Goal: Task Accomplishment & Management: Manage account settings

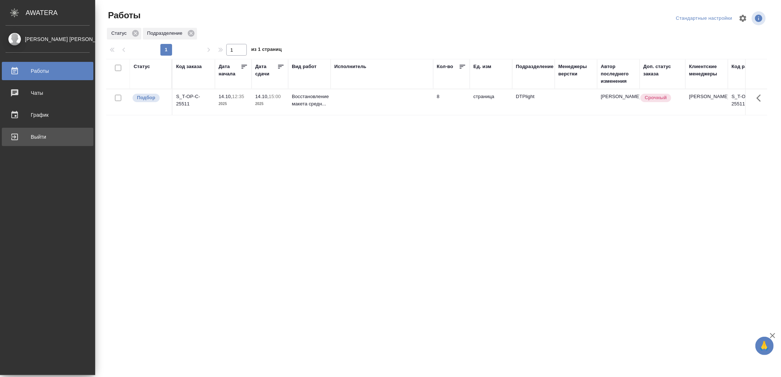
click at [15, 135] on div "Выйти" at bounding box center [47, 136] width 84 height 11
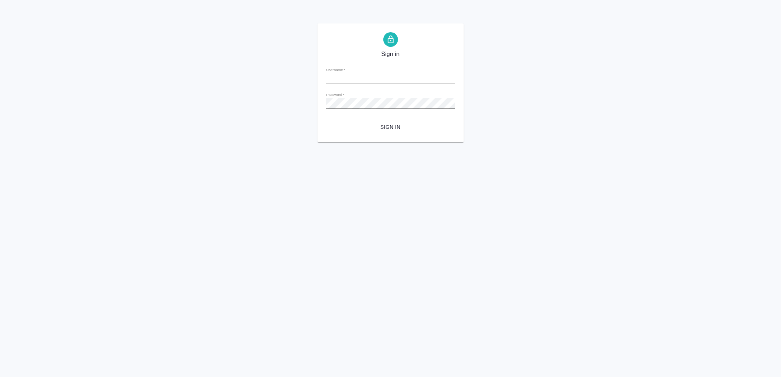
type input "[EMAIL_ADDRESS][DOMAIN_NAME]"
click at [390, 126] on span "Sign in" at bounding box center [390, 127] width 117 height 9
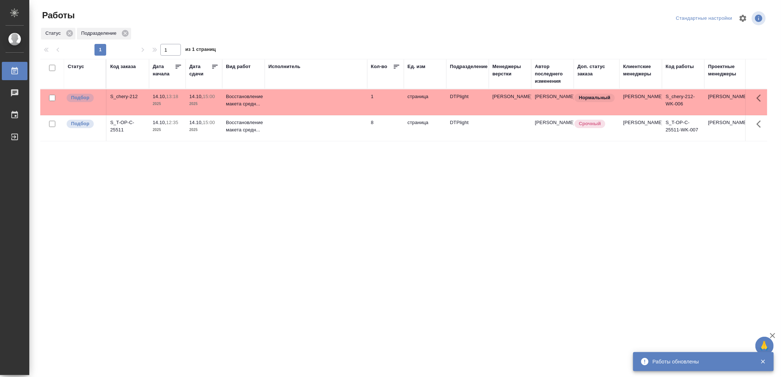
click at [318, 92] on td at bounding box center [316, 102] width 102 height 26
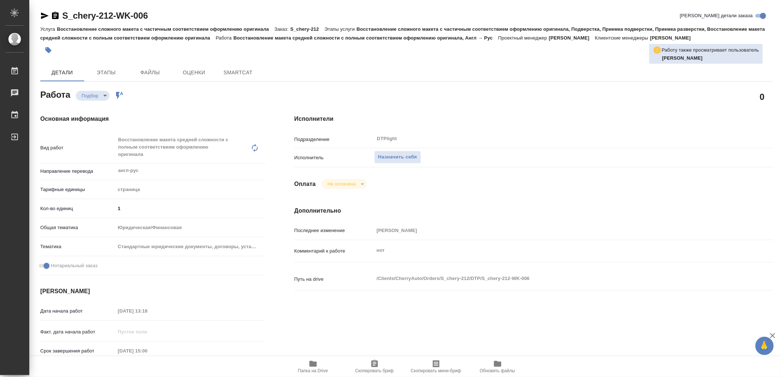
click at [313, 373] on span "Папка на Drive" at bounding box center [313, 370] width 30 height 5
click at [403, 154] on span "Назначить себя" at bounding box center [397, 157] width 39 height 8
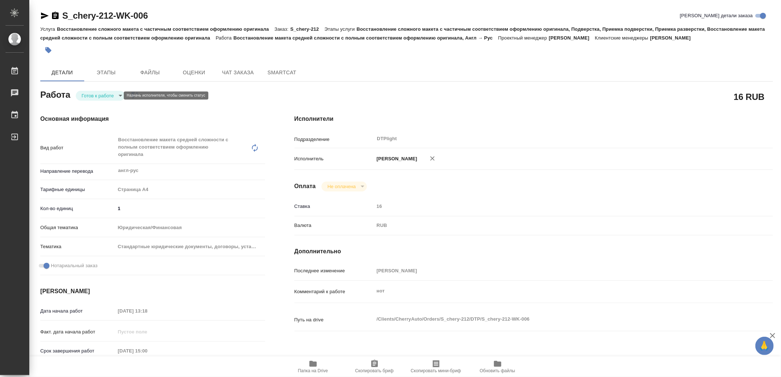
click at [108, 93] on body "🙏 .cls-1 fill:#fff; AWATERA Yamkovenko Vera Работы Чаты График Выйти S_chery-21…" at bounding box center [390, 188] width 781 height 377
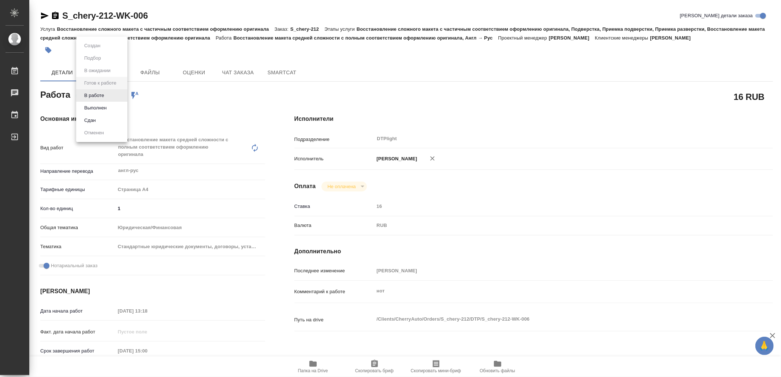
click at [108, 93] on li "В работе" at bounding box center [101, 95] width 51 height 12
type textarea "x"
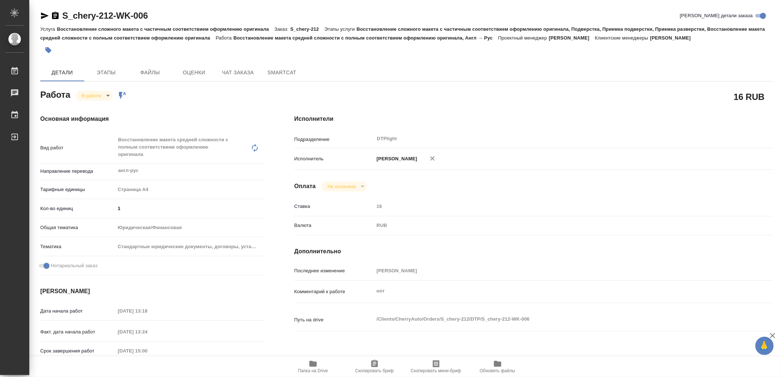
type textarea "x"
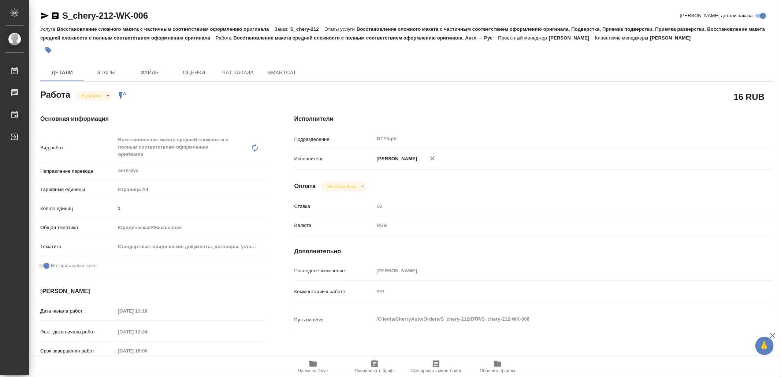
type textarea "x"
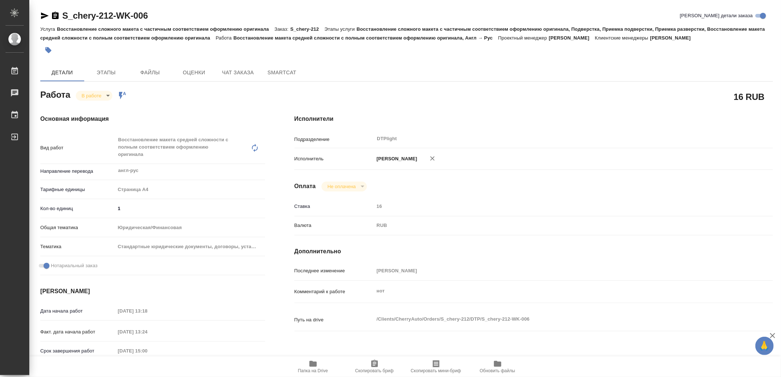
type textarea "x"
click at [40, 15] on icon "button" at bounding box center [44, 15] width 9 height 9
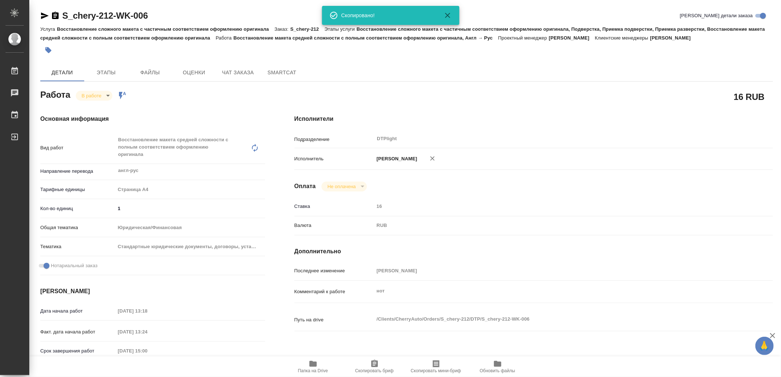
type textarea "x"
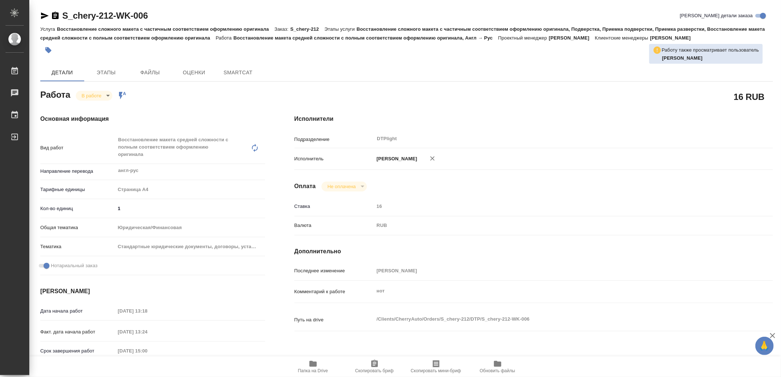
type textarea "x"
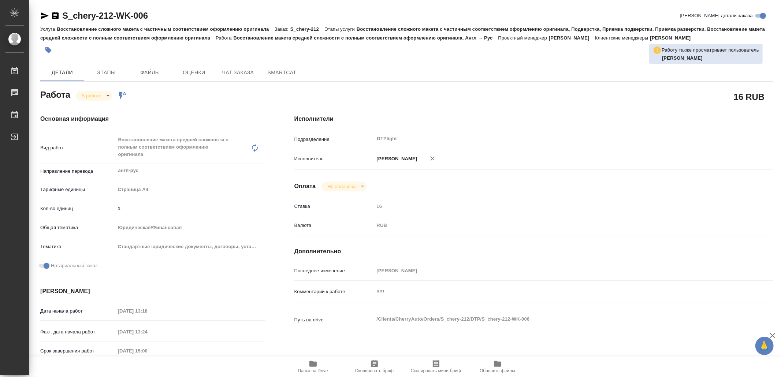
click at [313, 374] on button "Папка на Drive" at bounding box center [312, 366] width 61 height 20
type textarea "x"
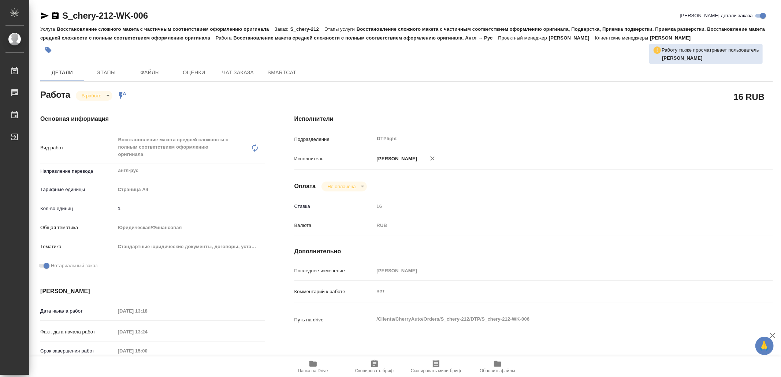
type textarea "x"
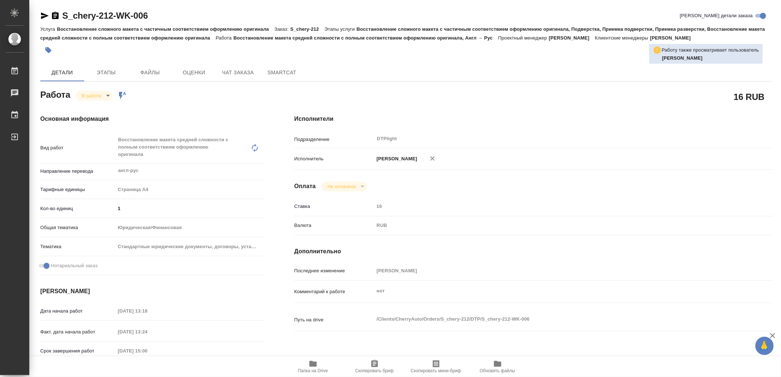
type textarea "x"
click at [42, 12] on icon "button" at bounding box center [44, 15] width 9 height 9
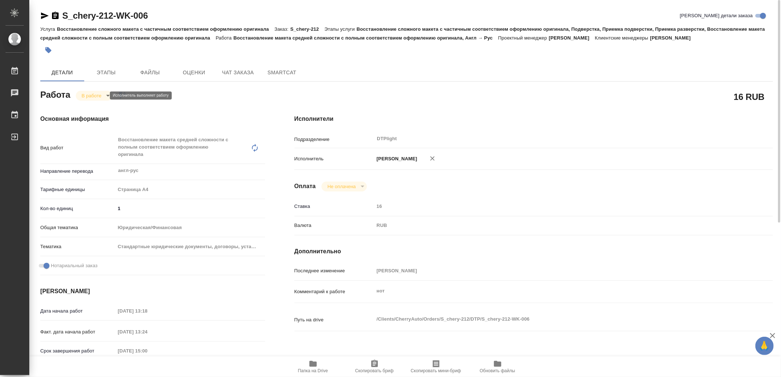
click at [95, 94] on body "🙏 .cls-1 fill:#fff; AWATERA Yamkovenko Vera Работы 0 Чаты График Выйти S_chery-…" at bounding box center [390, 188] width 781 height 377
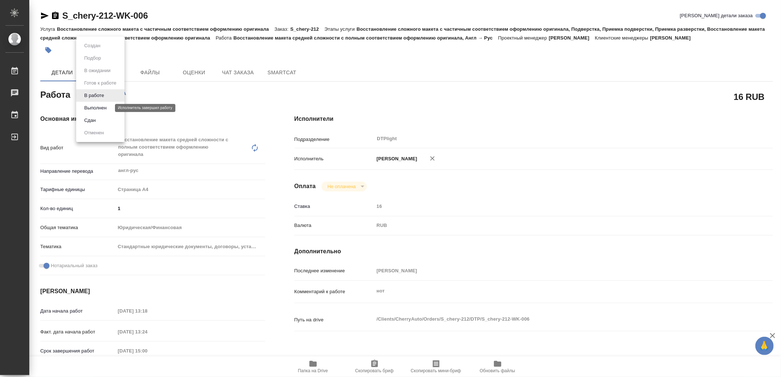
click at [100, 109] on button "Выполнен" at bounding box center [95, 108] width 27 height 8
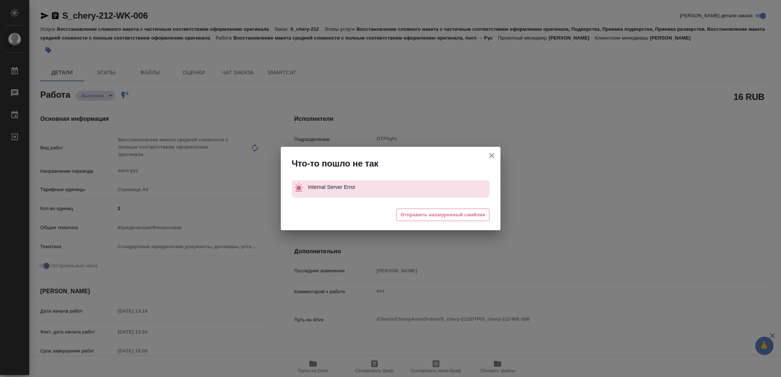
type textarea "x"
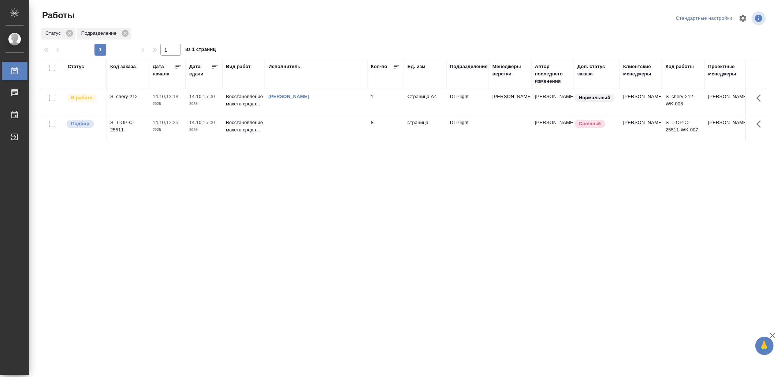
drag, startPoint x: 0, startPoint y: 0, endPoint x: 310, endPoint y: 183, distance: 359.7
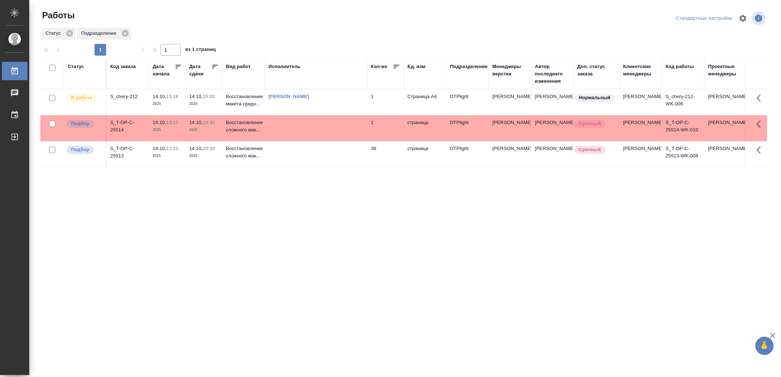
click at [302, 133] on td at bounding box center [316, 128] width 102 height 26
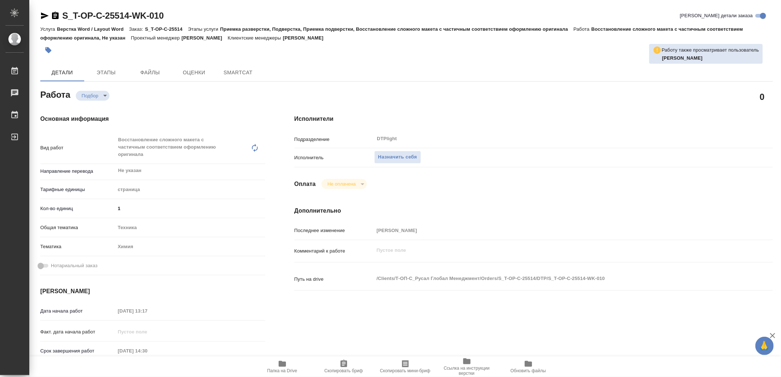
type textarea "x"
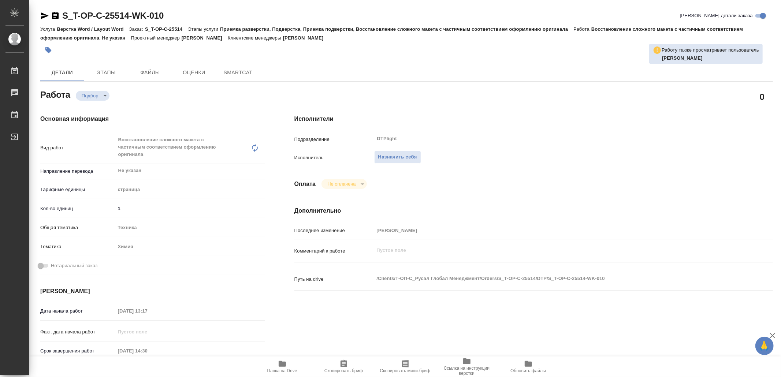
click at [281, 365] on icon "button" at bounding box center [282, 364] width 7 height 6
type textarea "x"
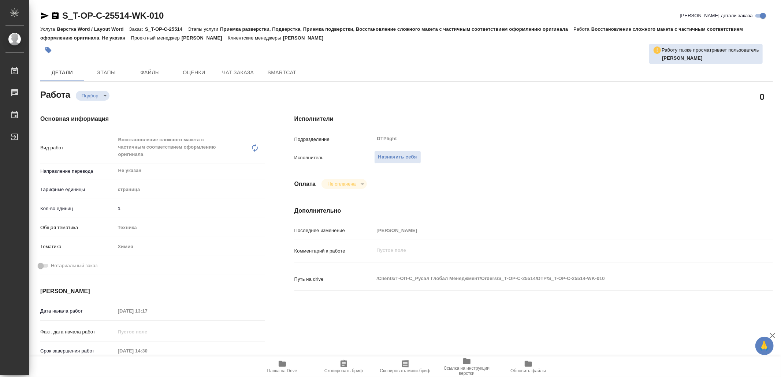
type textarea "x"
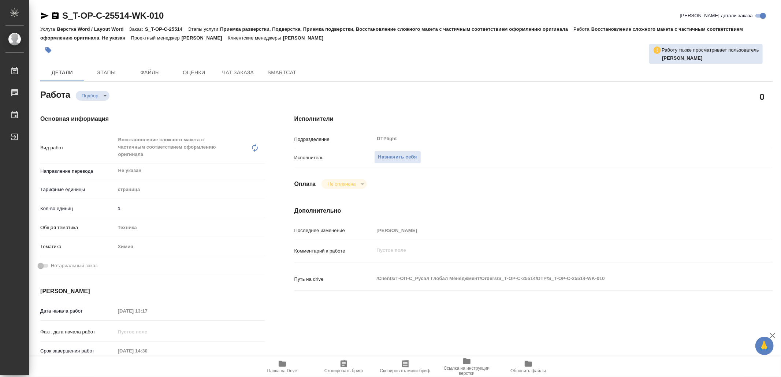
type textarea "x"
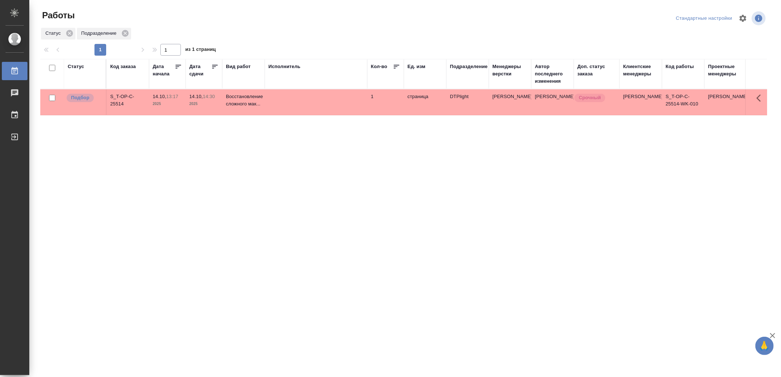
click at [362, 101] on td at bounding box center [316, 102] width 102 height 26
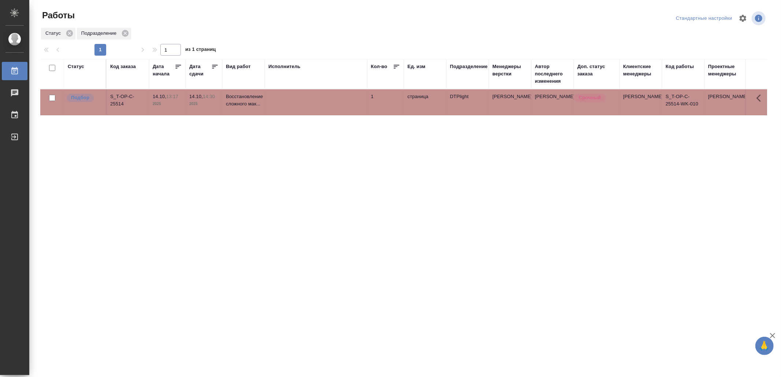
click at [362, 101] on td at bounding box center [316, 102] width 102 height 26
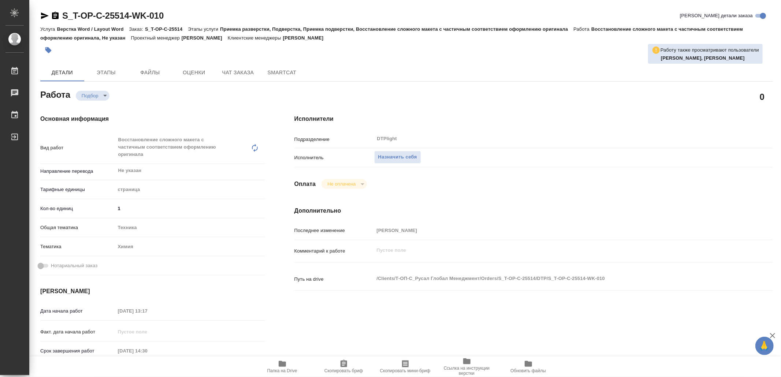
click at [288, 372] on span "Папка на Drive" at bounding box center [282, 370] width 30 height 5
click at [384, 156] on span "Назначить себя" at bounding box center [397, 157] width 39 height 8
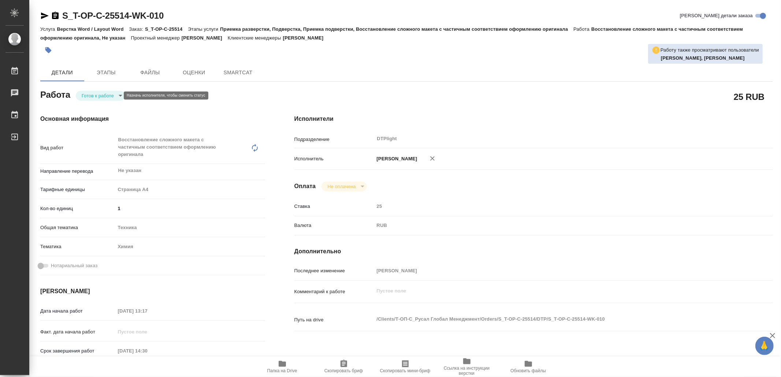
click at [99, 94] on body "🙏 .cls-1 fill:#fff; AWATERA Yamkovenko Vera Работы Чаты График Выйти S_T-OP-C-2…" at bounding box center [390, 188] width 781 height 377
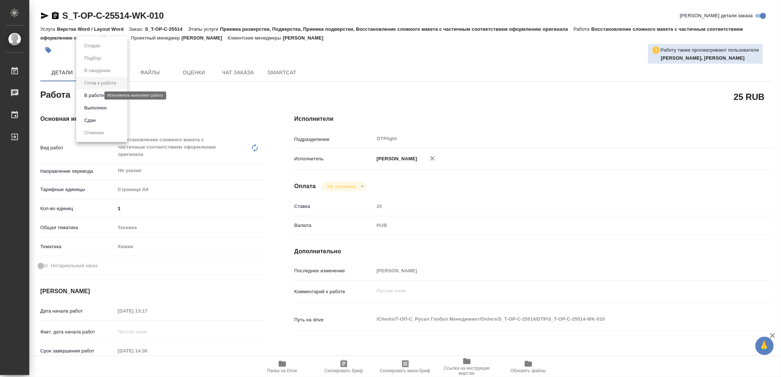
click at [100, 94] on button "В работе" at bounding box center [94, 96] width 24 height 8
type textarea "x"
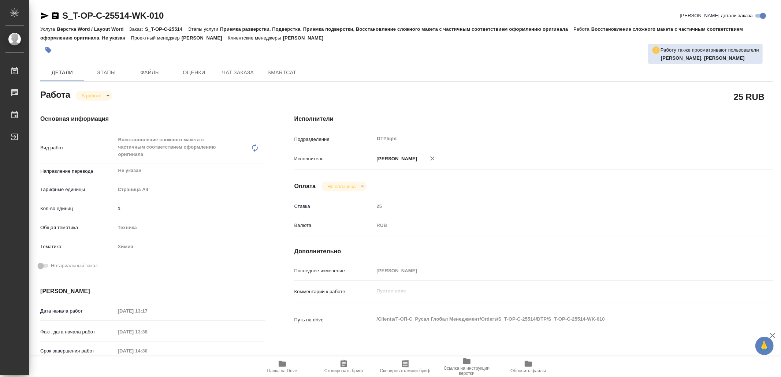
type textarea "x"
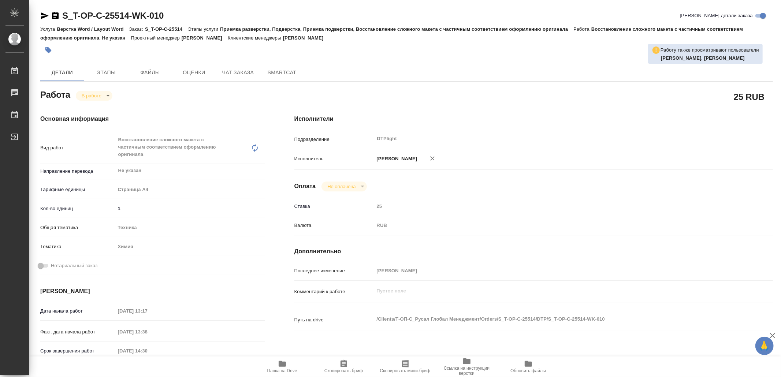
type textarea "x"
click at [46, 15] on icon "button" at bounding box center [45, 15] width 8 height 7
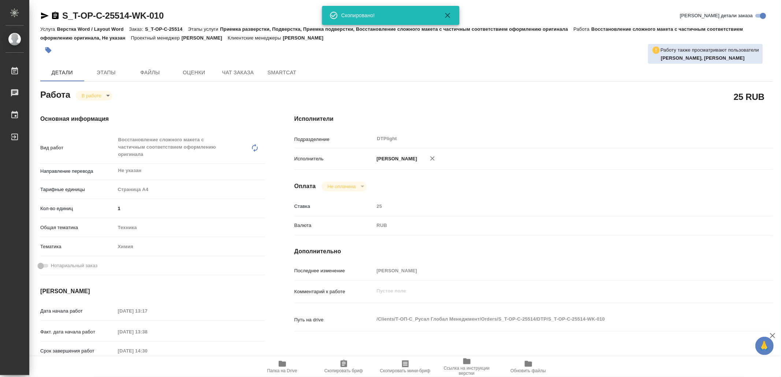
type textarea "x"
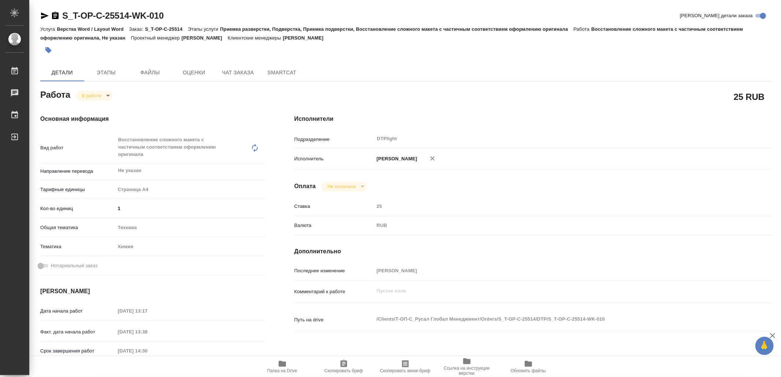
click at [283, 363] on icon "button" at bounding box center [282, 364] width 7 height 6
click at [44, 14] on icon "button" at bounding box center [44, 15] width 9 height 9
click at [87, 93] on body "🙏 .cls-1 fill:#fff; AWATERA Yamkovenko Vera Работы 0 Чаты График Выйти S_T-OP-C…" at bounding box center [390, 188] width 781 height 377
click at [100, 107] on button "Выполнен" at bounding box center [95, 108] width 27 height 8
type textarea "x"
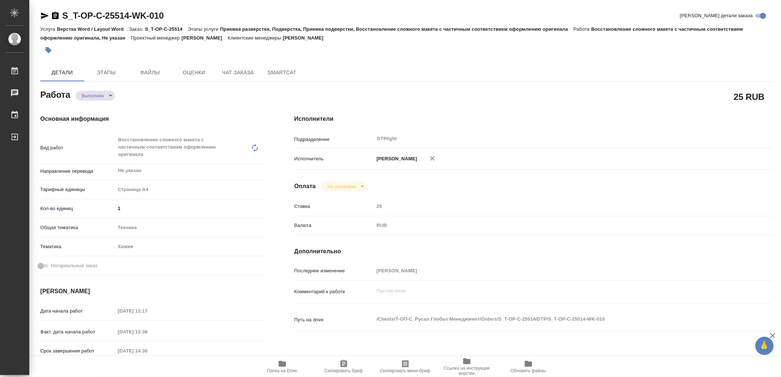
type textarea "x"
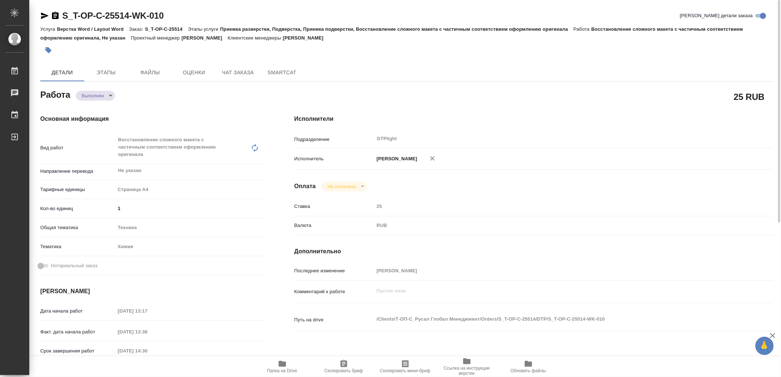
type textarea "x"
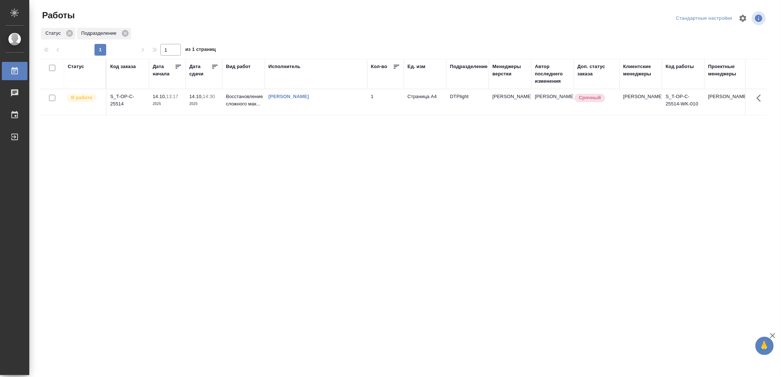
click at [360, 214] on div "Статус Код заказа Дата начала Дата сдачи Вид работ Исполнитель Кол-во Ед. изм П…" at bounding box center [403, 191] width 727 height 264
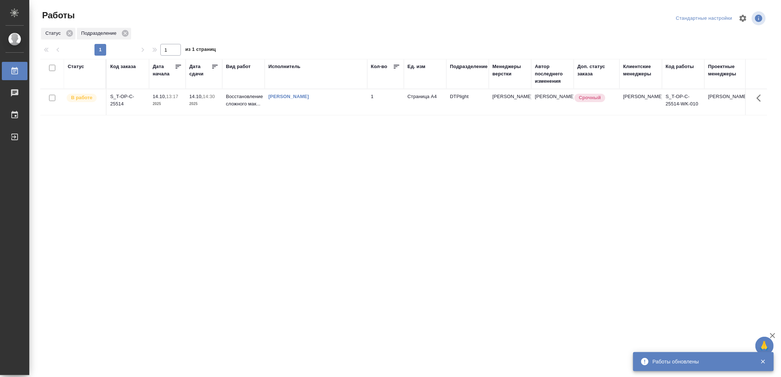
drag, startPoint x: 234, startPoint y: 235, endPoint x: 234, endPoint y: 230, distance: 5.1
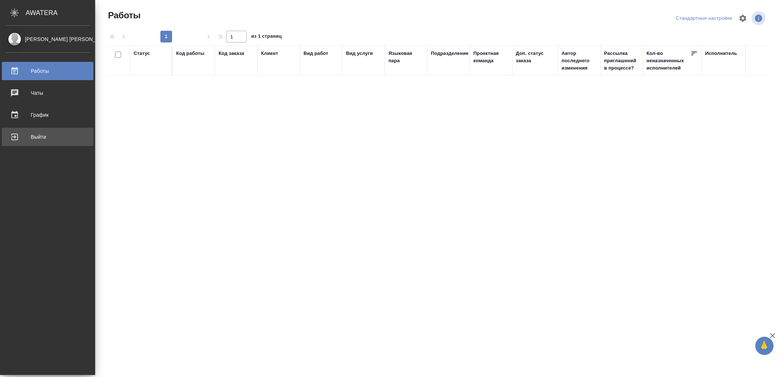
click at [25, 135] on div "Выйти" at bounding box center [47, 136] width 84 height 11
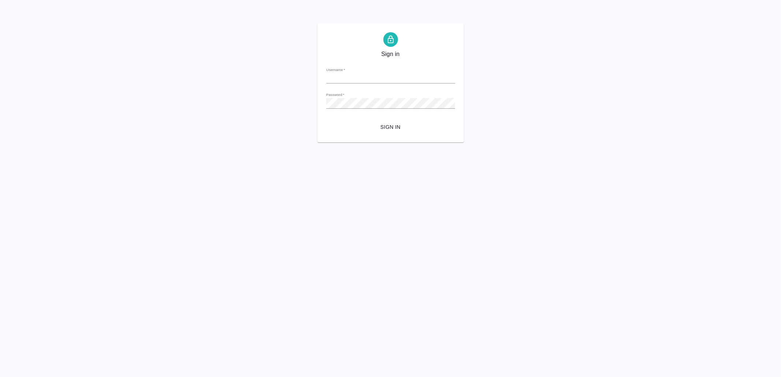
type input "[EMAIL_ADDRESS][DOMAIN_NAME]"
click at [409, 130] on span "Sign in" at bounding box center [390, 127] width 117 height 9
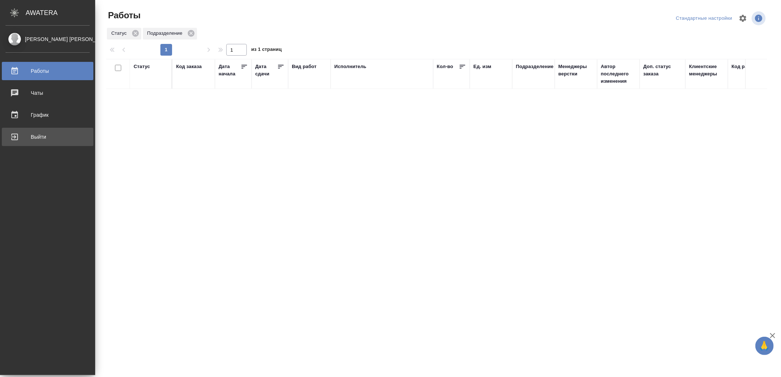
click at [27, 134] on div "Выйти" at bounding box center [47, 136] width 84 height 11
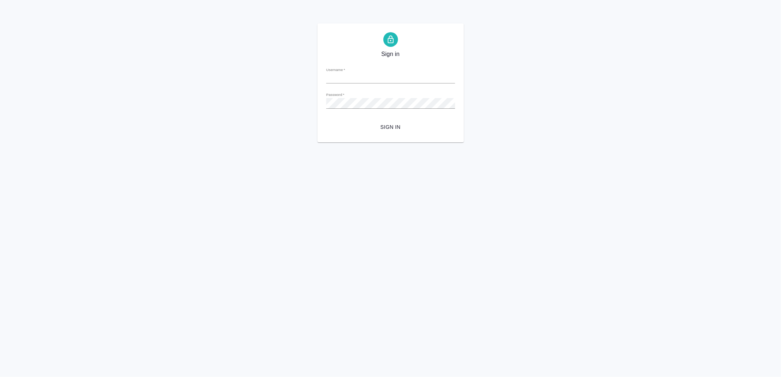
type input "v.yamkovenko@awatera.com"
click at [390, 127] on span "Sign in" at bounding box center [390, 127] width 117 height 9
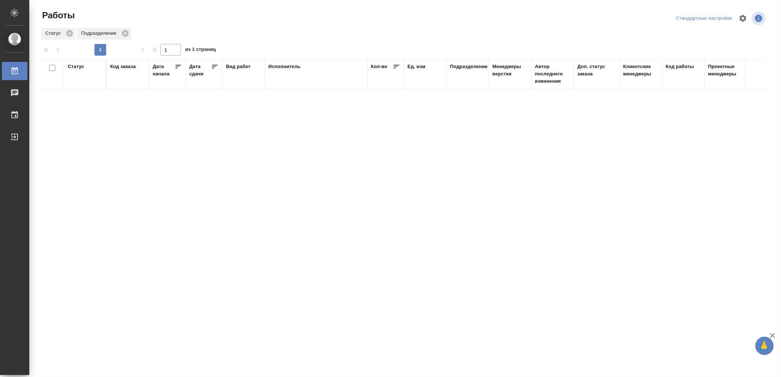
drag, startPoint x: 261, startPoint y: 189, endPoint x: 261, endPoint y: 184, distance: 4.4
drag, startPoint x: 267, startPoint y: 160, endPoint x: 267, endPoint y: 154, distance: 5.1
drag, startPoint x: 0, startPoint y: 0, endPoint x: 333, endPoint y: 279, distance: 433.9
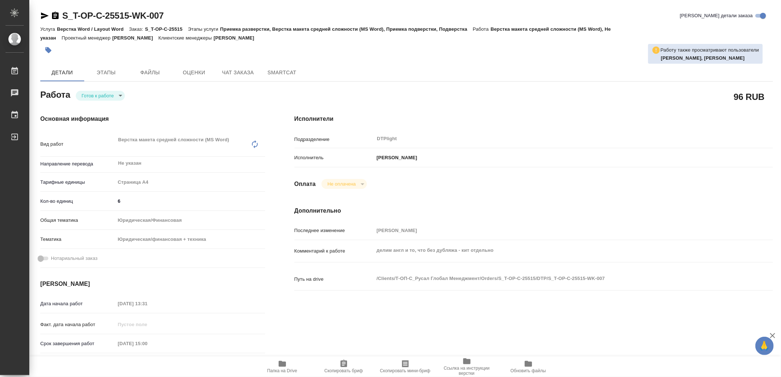
click at [285, 362] on icon "button" at bounding box center [282, 363] width 9 height 9
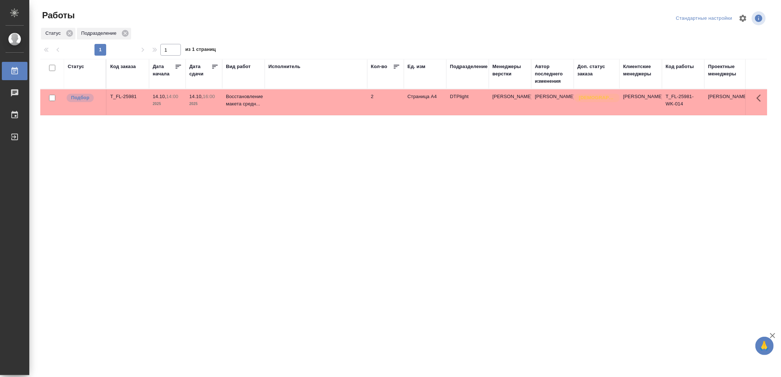
click at [302, 108] on td at bounding box center [316, 102] width 102 height 26
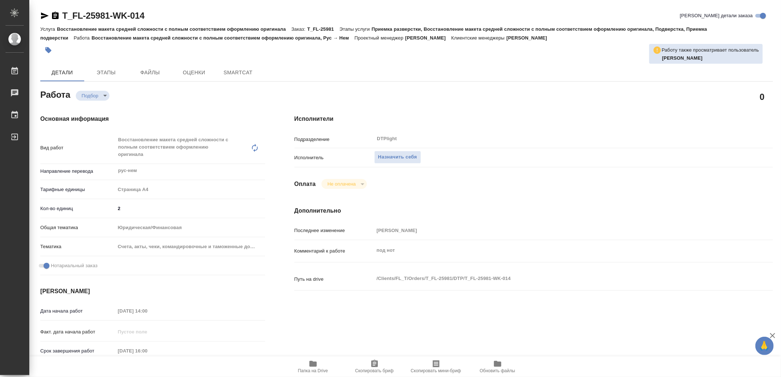
click at [304, 365] on span "Папка на Drive" at bounding box center [313, 366] width 53 height 14
click at [414, 158] on span "Назначить себя" at bounding box center [397, 157] width 39 height 8
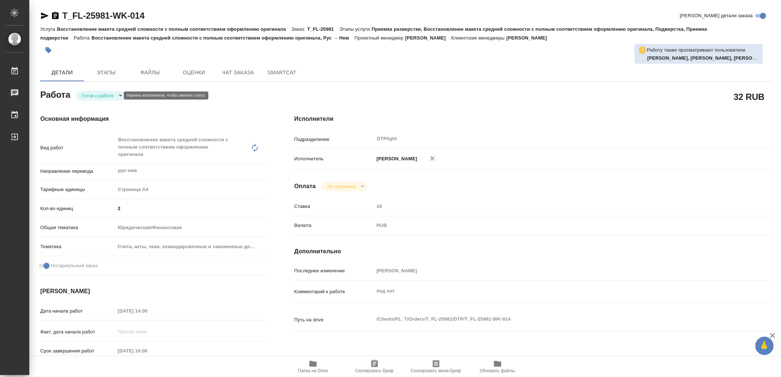
click at [101, 94] on body "🙏 .cls-1 fill:#fff; AWATERA Yamkovenko [PERSON_NAME] Работы Чаты График Выйти T…" at bounding box center [390, 188] width 781 height 377
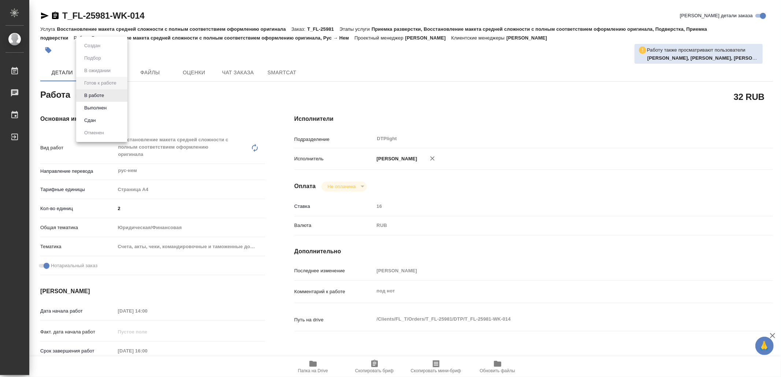
click at [101, 94] on button "В работе" at bounding box center [94, 96] width 24 height 8
type textarea "x"
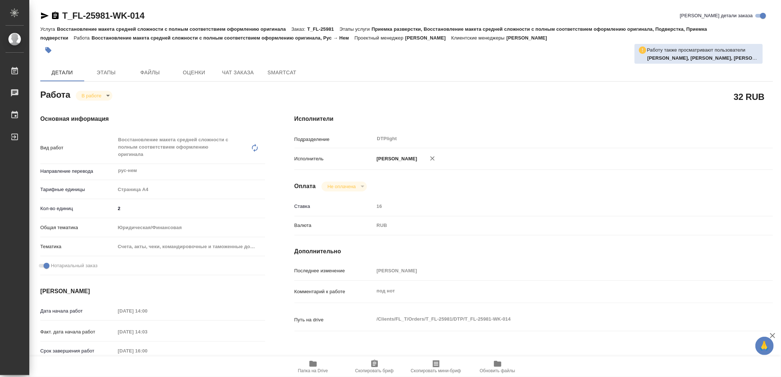
type textarea "x"
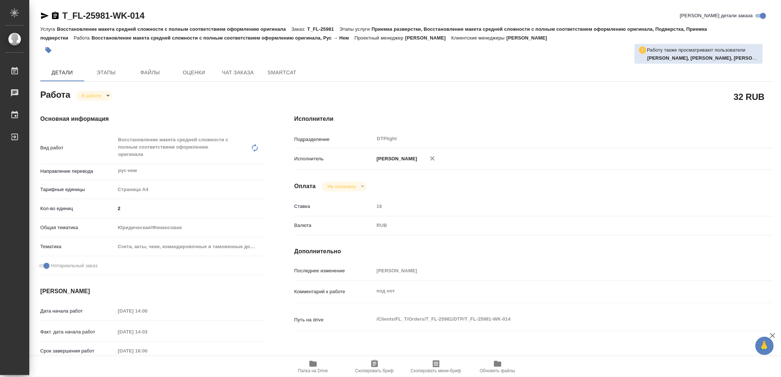
type textarea "x"
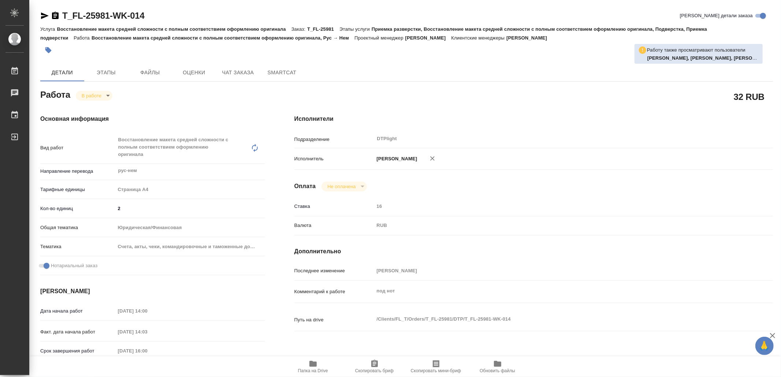
type textarea "x"
click at [42, 12] on icon "button" at bounding box center [44, 15] width 9 height 9
type textarea "x"
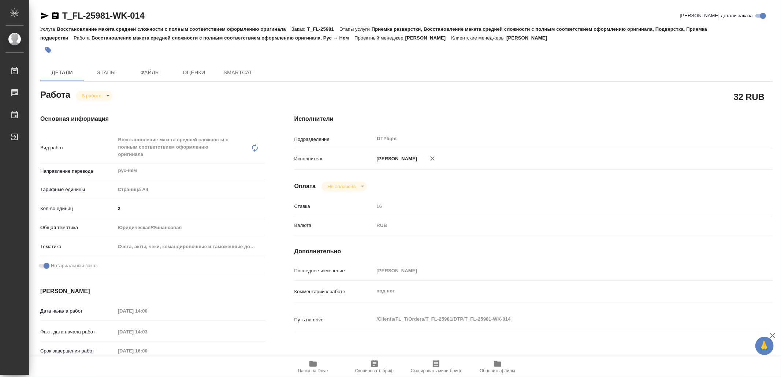
type textarea "x"
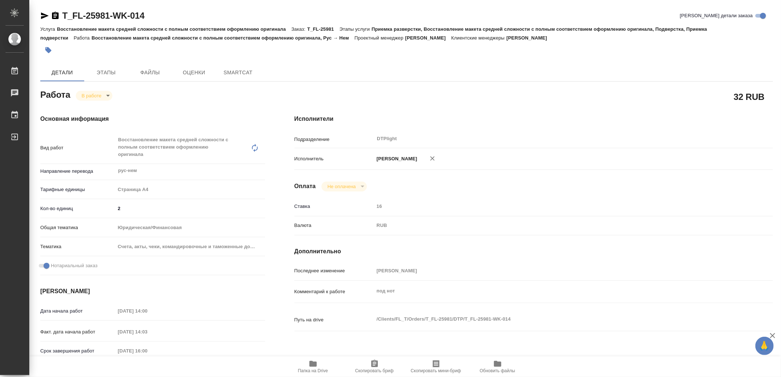
type textarea "x"
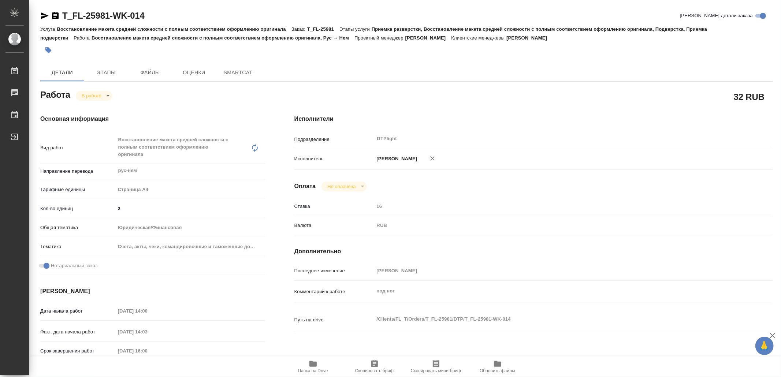
type textarea "x"
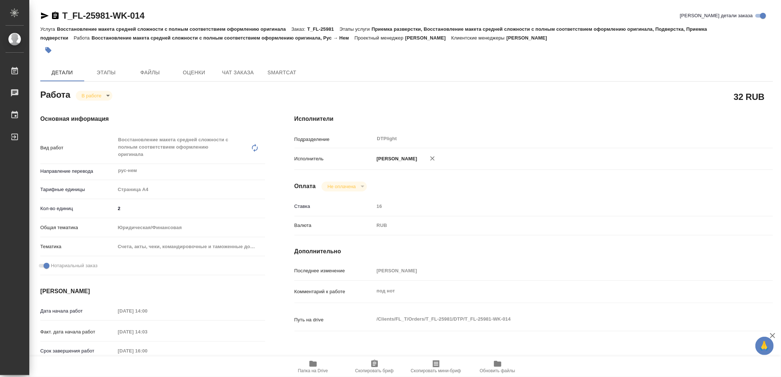
type textarea "x"
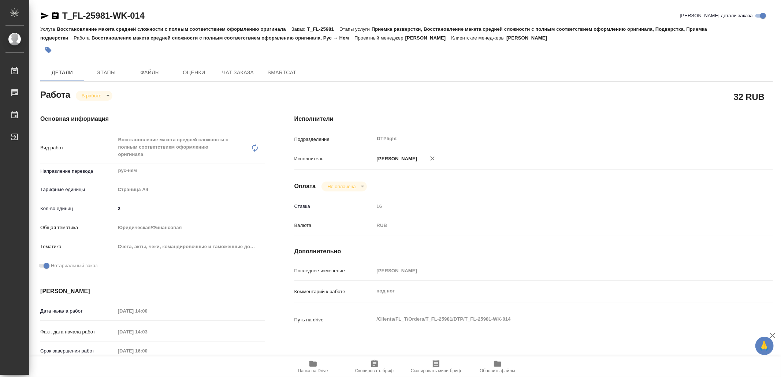
type textarea "x"
click at [312, 365] on icon "button" at bounding box center [312, 364] width 7 height 6
click at [45, 10] on div "T_FL-25981-WK-014" at bounding box center [92, 16] width 104 height 12
click at [40, 10] on div "T_FL-25981-WK-014" at bounding box center [92, 16] width 104 height 12
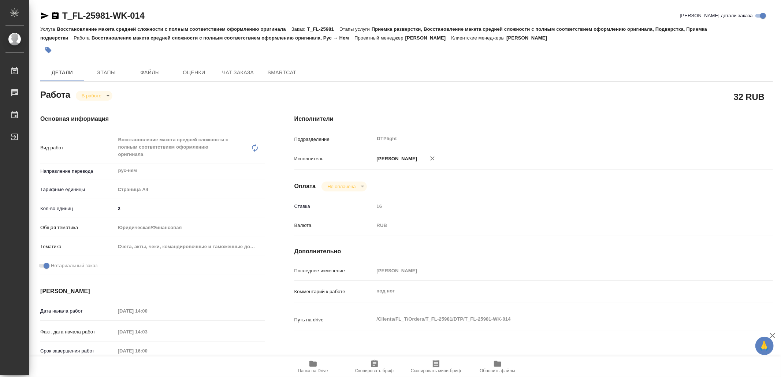
click at [42, 12] on icon "button" at bounding box center [44, 15] width 9 height 9
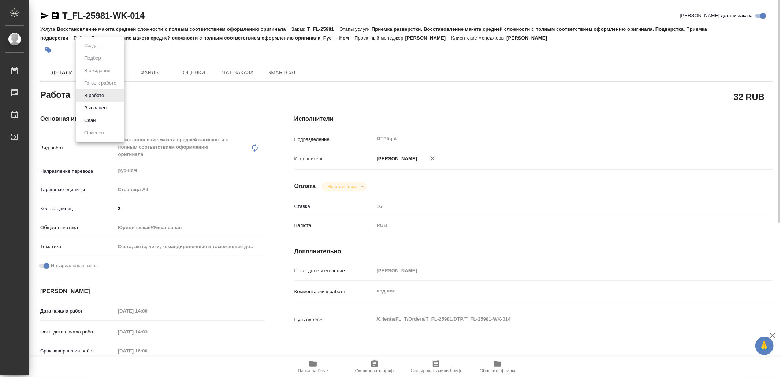
click at [98, 93] on body "🙏 .cls-1 fill:#fff; AWATERA Yamkovenko Vera Работы 0 Чаты График Выйти T_FL-259…" at bounding box center [390, 188] width 781 height 377
click at [96, 104] on button "Выполнен" at bounding box center [95, 108] width 27 height 8
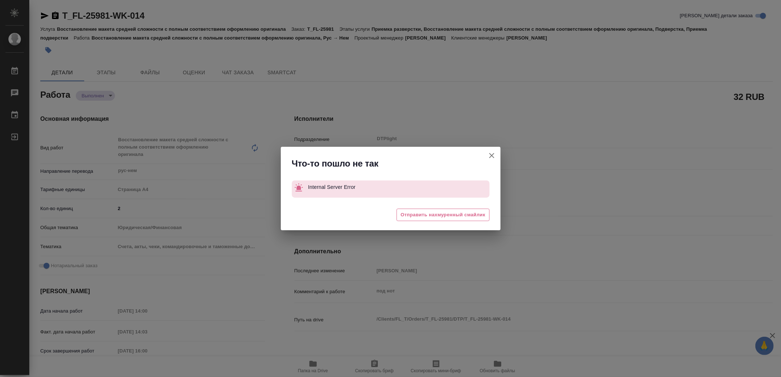
type textarea "x"
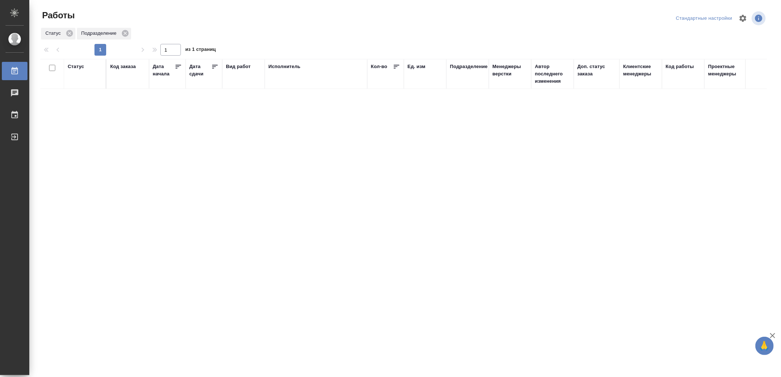
drag, startPoint x: 178, startPoint y: 220, endPoint x: 190, endPoint y: 212, distance: 14.6
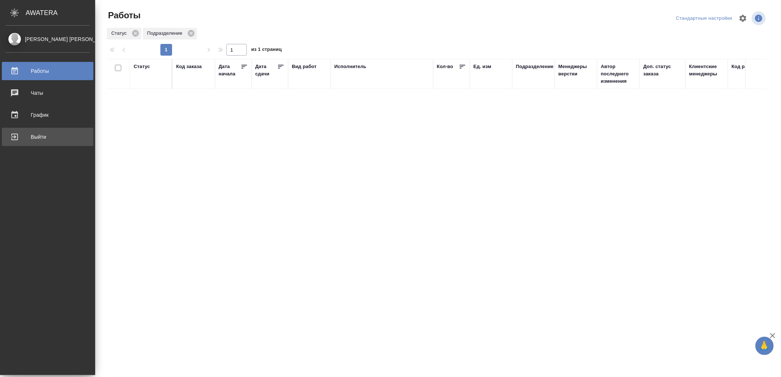
click at [45, 137] on div "Выйти" at bounding box center [47, 136] width 84 height 11
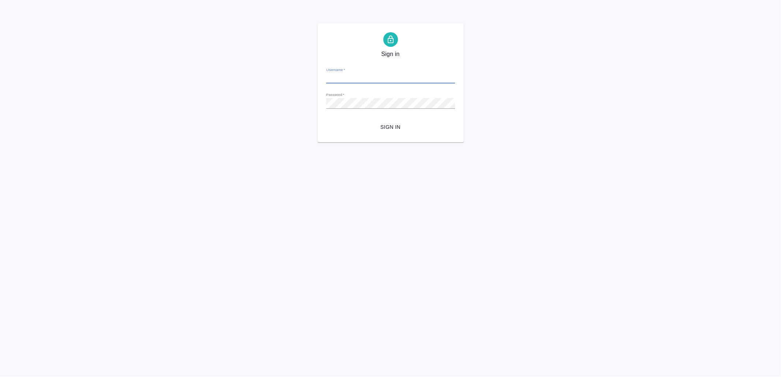
type input "[EMAIL_ADDRESS][DOMAIN_NAME]"
click at [415, 126] on span "Sign in" at bounding box center [390, 127] width 117 height 9
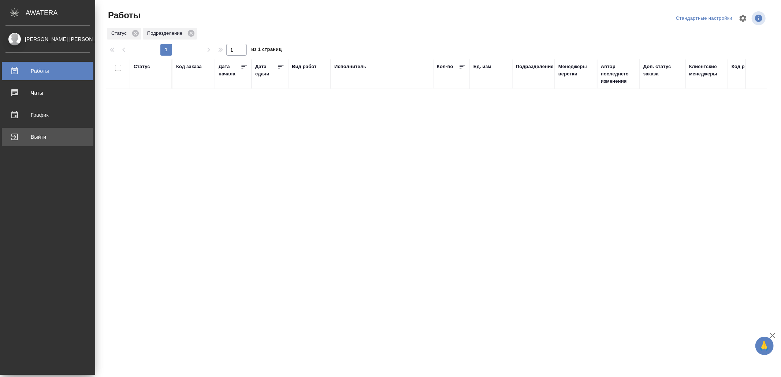
click at [30, 138] on div "Выйти" at bounding box center [47, 136] width 84 height 11
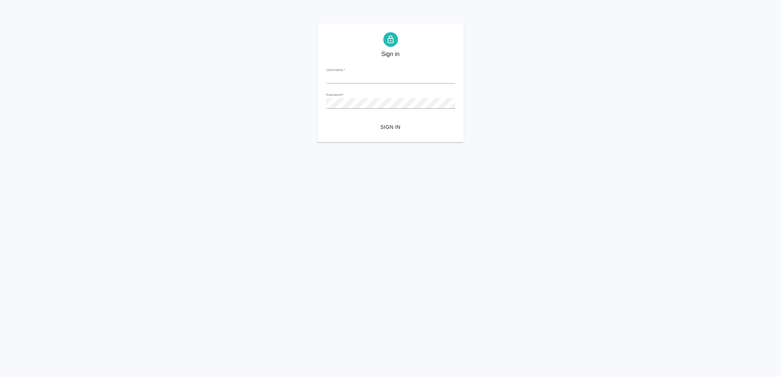
type input "[EMAIL_ADDRESS][DOMAIN_NAME]"
click at [369, 122] on button "Sign in" at bounding box center [390, 127] width 129 height 14
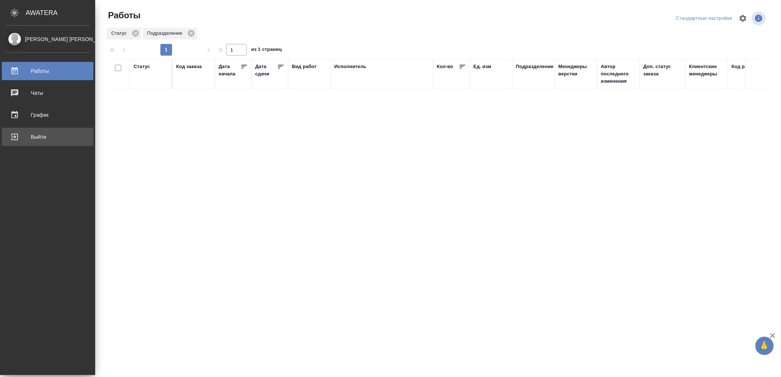
click at [28, 135] on div "Выйти" at bounding box center [47, 136] width 84 height 11
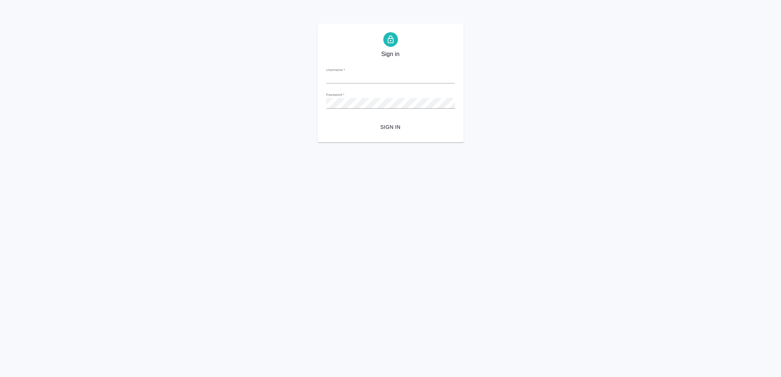
type input "[EMAIL_ADDRESS][DOMAIN_NAME]"
click at [400, 124] on span "Sign in" at bounding box center [390, 127] width 117 height 9
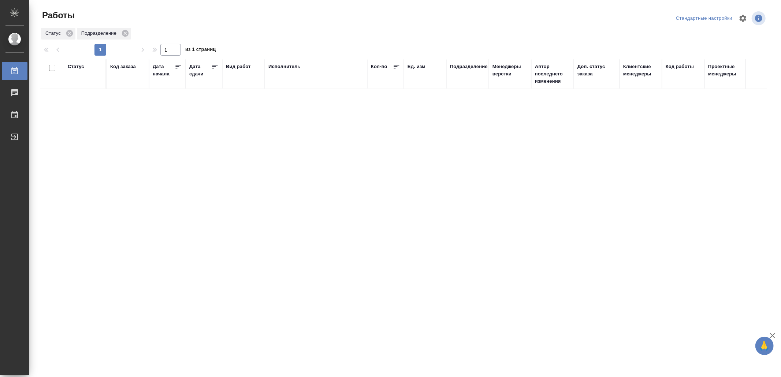
drag, startPoint x: 265, startPoint y: 280, endPoint x: 268, endPoint y: 272, distance: 8.4
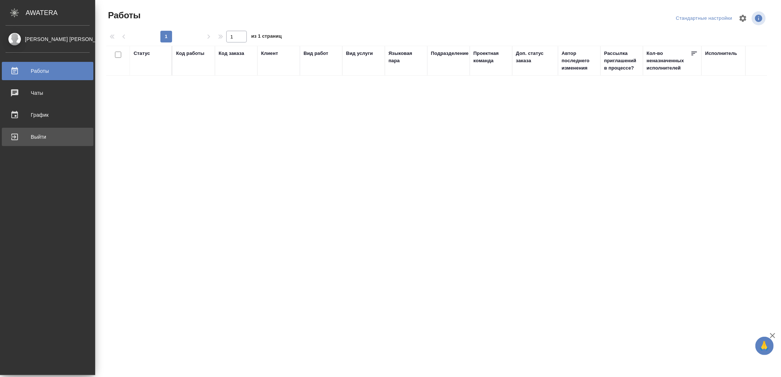
click at [17, 138] on div "Выйти" at bounding box center [47, 136] width 84 height 11
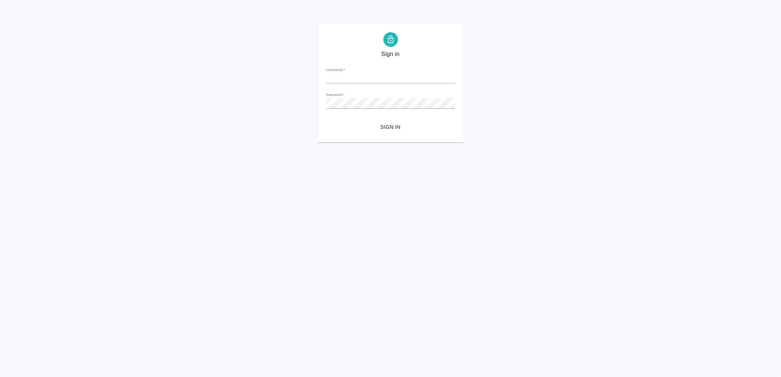
type input "[EMAIL_ADDRESS][DOMAIN_NAME]"
click at [398, 123] on span "Sign in" at bounding box center [390, 127] width 117 height 9
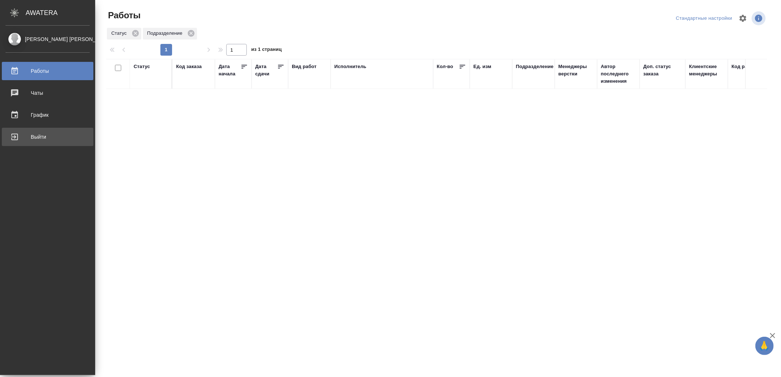
click at [35, 136] on div "Выйти" at bounding box center [47, 136] width 84 height 11
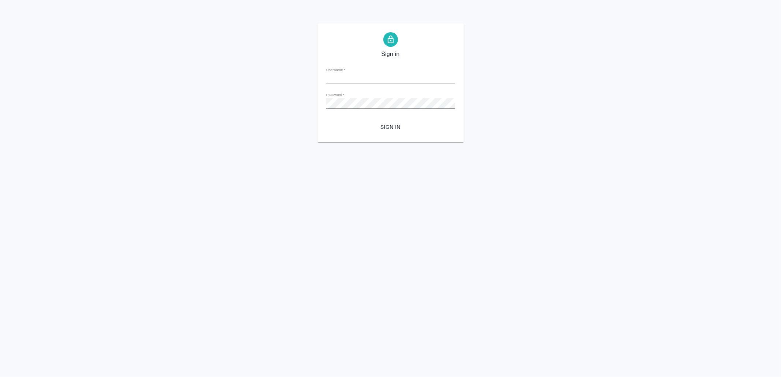
type input "[EMAIL_ADDRESS][DOMAIN_NAME]"
click at [392, 125] on span "Sign in" at bounding box center [390, 127] width 117 height 9
click at [387, 125] on span "Sign in" at bounding box center [390, 127] width 117 height 9
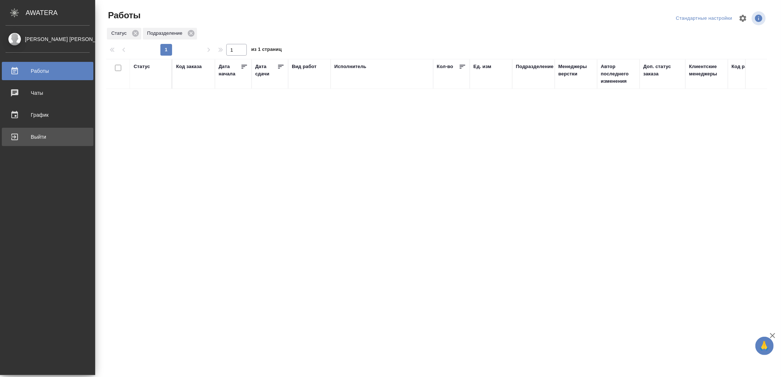
click at [23, 137] on div "Выйти" at bounding box center [47, 136] width 84 height 11
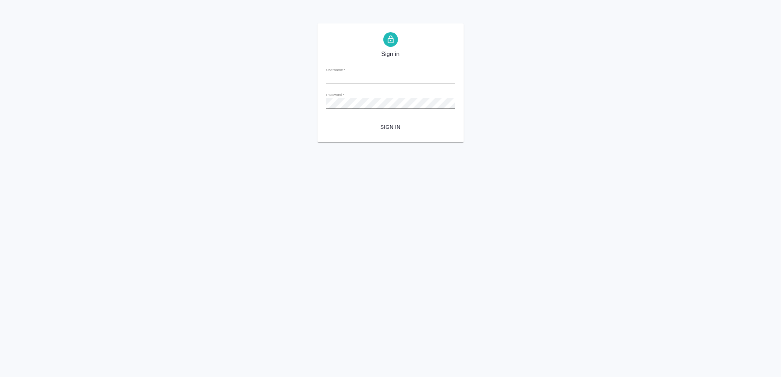
type input "[EMAIL_ADDRESS][DOMAIN_NAME]"
click at [389, 129] on span "Sign in" at bounding box center [390, 127] width 117 height 9
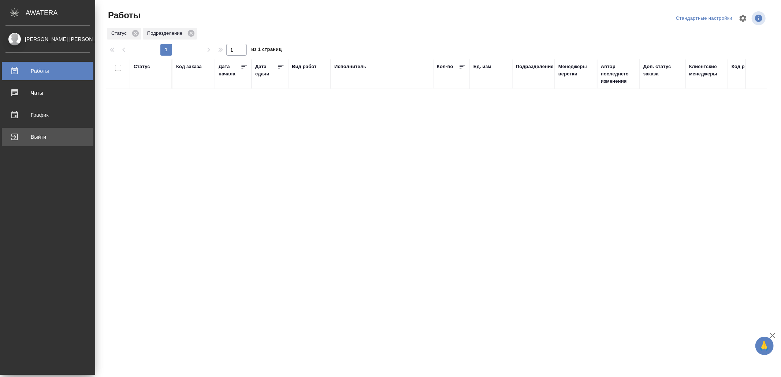
click at [34, 135] on div "Выйти" at bounding box center [47, 136] width 84 height 11
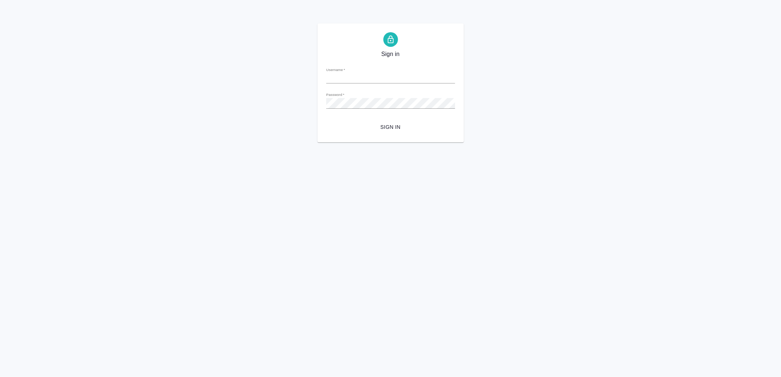
type input "v.yamkovenko@awatera.com"
click at [385, 128] on span "Sign in" at bounding box center [390, 127] width 117 height 9
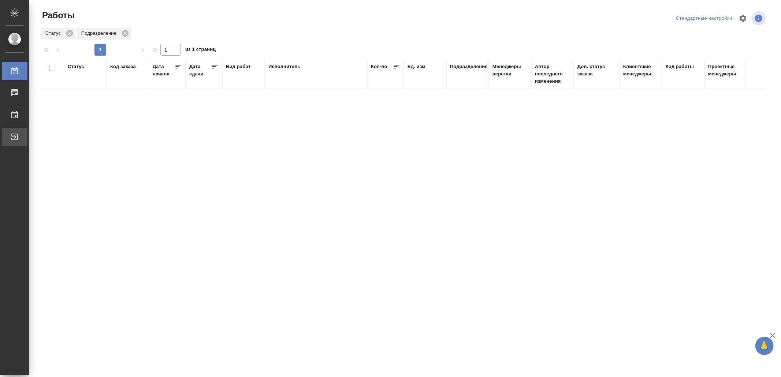
click at [15, 137] on div "Выйти" at bounding box center [5, 136] width 18 height 11
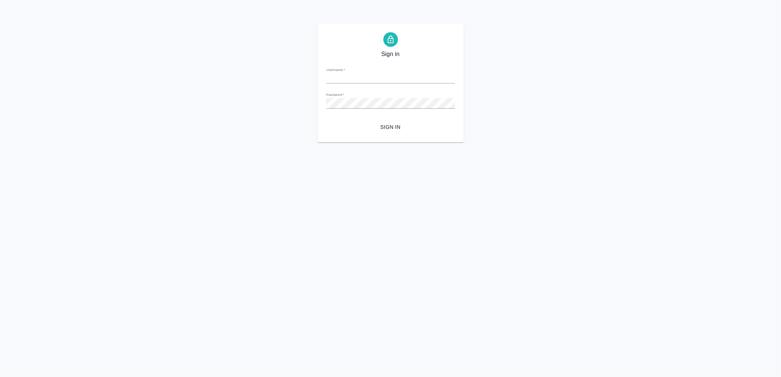
type input "[EMAIL_ADDRESS][DOMAIN_NAME]"
click at [384, 123] on span "Sign in" at bounding box center [390, 127] width 117 height 9
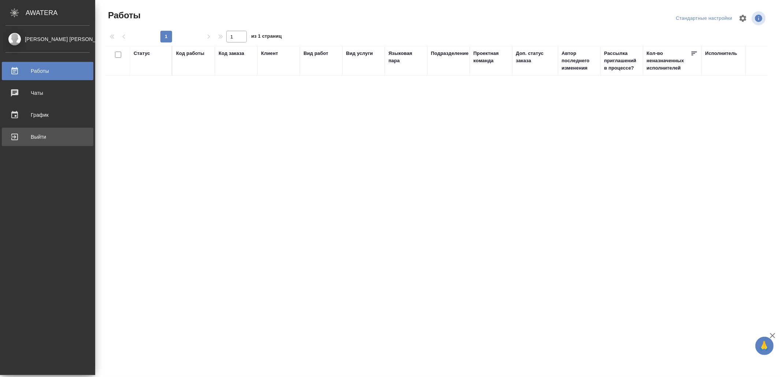
click at [16, 138] on div "Выйти" at bounding box center [47, 136] width 84 height 11
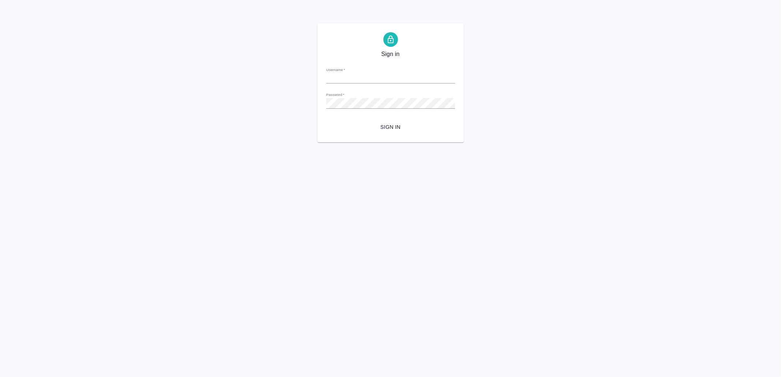
type input "v.yamkovenko@awatera.com"
click at [389, 128] on span "Sign in" at bounding box center [390, 127] width 117 height 9
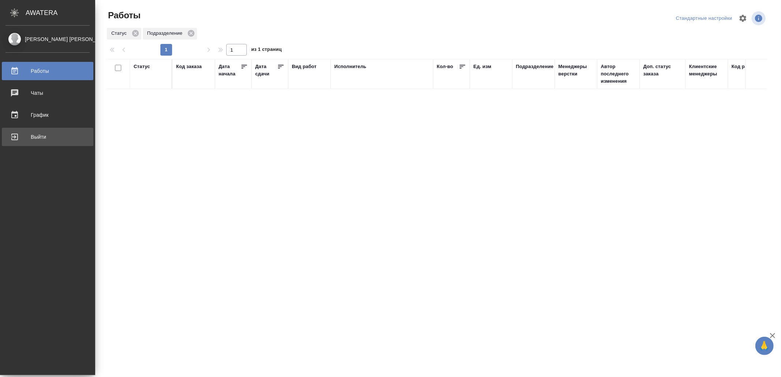
click at [26, 134] on div "Выйти" at bounding box center [47, 136] width 84 height 11
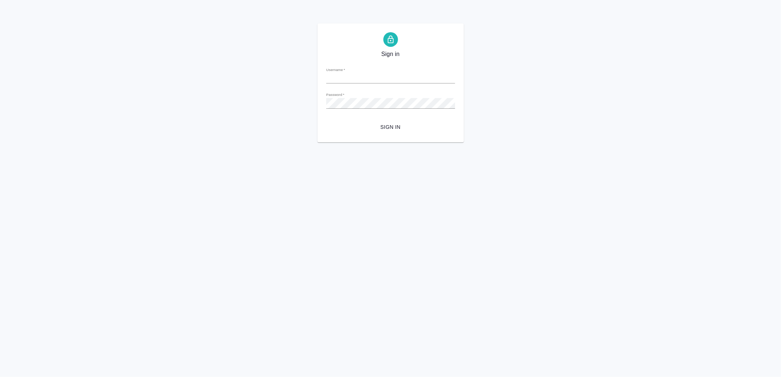
type input "[EMAIL_ADDRESS][DOMAIN_NAME]"
click at [390, 127] on span "Sign in" at bounding box center [390, 127] width 117 height 9
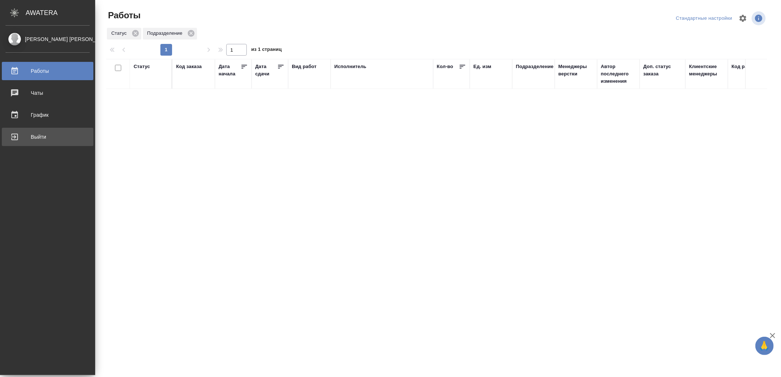
click at [34, 133] on div "Выйти" at bounding box center [47, 136] width 84 height 11
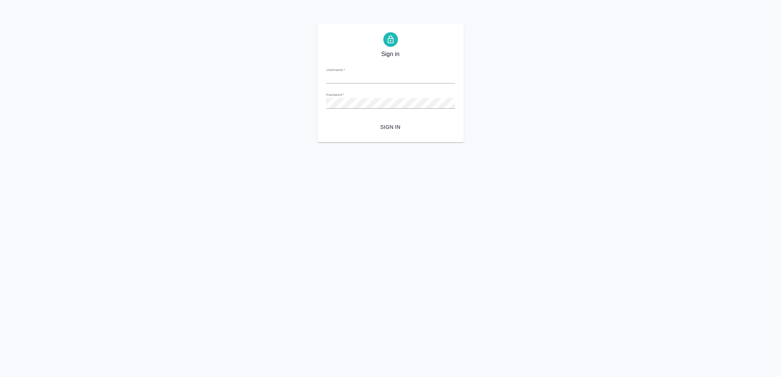
type input "v.yamkovenko@awatera.com"
click at [399, 122] on button "Sign in" at bounding box center [390, 127] width 129 height 14
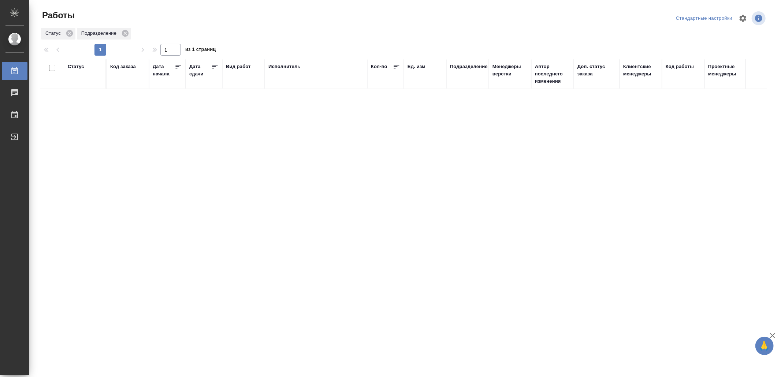
click at [15, 137] on div "Выйти" at bounding box center [5, 136] width 18 height 11
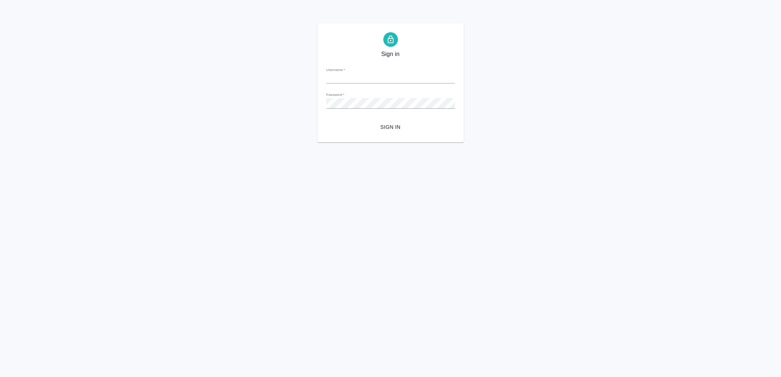
type input "[EMAIL_ADDRESS][DOMAIN_NAME]"
click at [355, 131] on span "Sign in" at bounding box center [390, 127] width 117 height 9
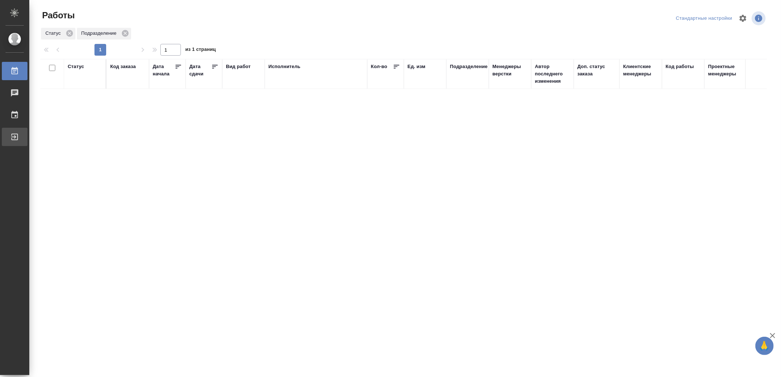
click at [15, 137] on div "Выйти" at bounding box center [5, 136] width 18 height 11
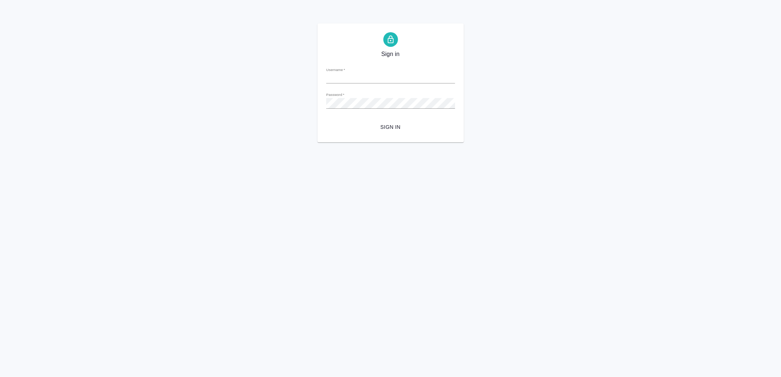
type input "v.yamkovenko@awatera.com"
click at [384, 128] on span "Sign in" at bounding box center [390, 127] width 117 height 9
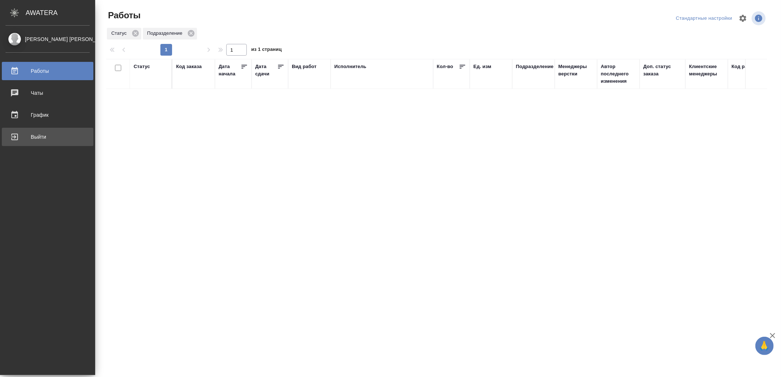
click at [54, 135] on div "Выйти" at bounding box center [47, 136] width 84 height 11
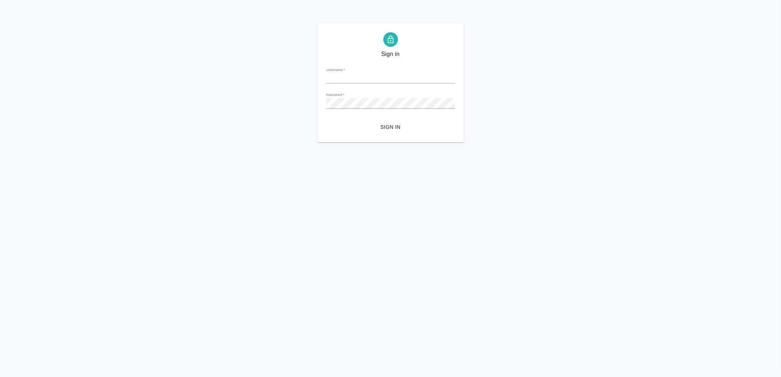
type input "[EMAIL_ADDRESS][DOMAIN_NAME]"
click at [404, 126] on span "Sign in" at bounding box center [390, 127] width 117 height 9
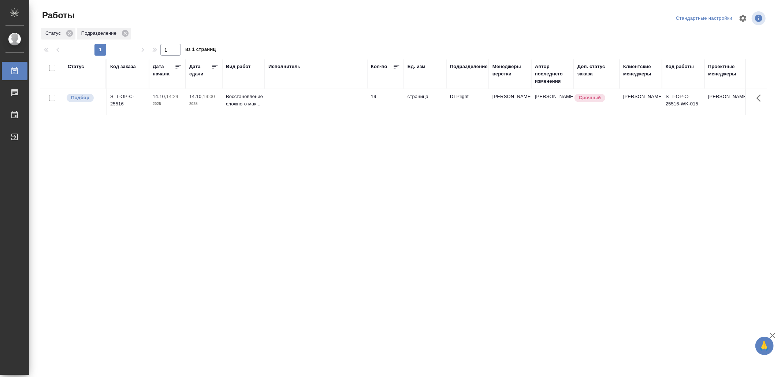
click at [315, 94] on td at bounding box center [316, 102] width 102 height 26
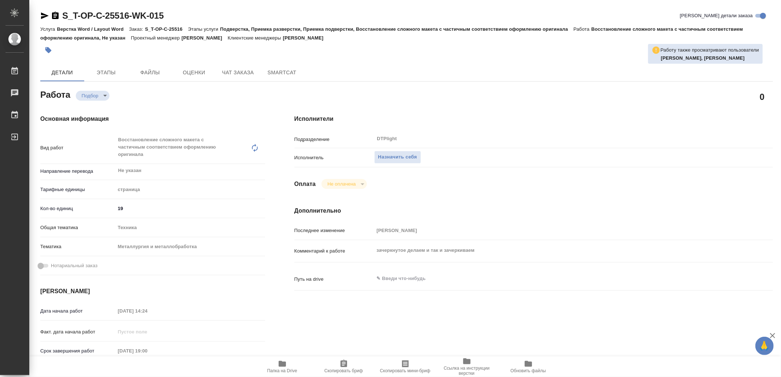
click at [281, 362] on icon "button" at bounding box center [282, 364] width 7 height 6
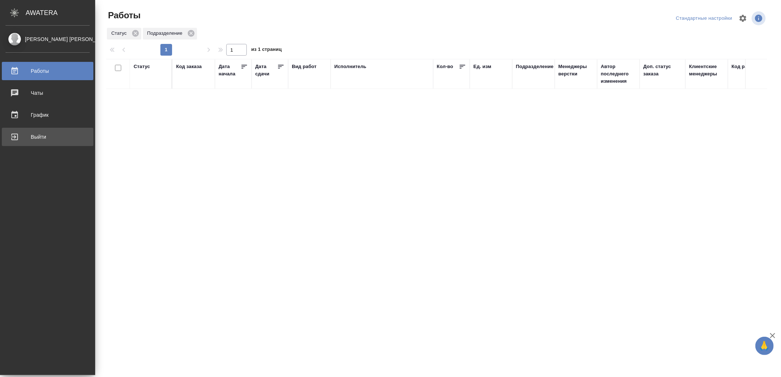
click at [20, 134] on div "Выйти" at bounding box center [47, 136] width 84 height 11
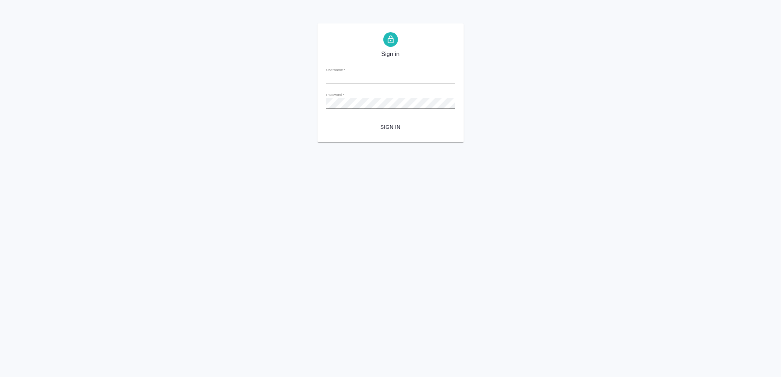
type input "[EMAIL_ADDRESS][DOMAIN_NAME]"
drag, startPoint x: 384, startPoint y: 129, endPoint x: 406, endPoint y: 155, distance: 33.8
click at [385, 129] on span "Sign in" at bounding box center [390, 127] width 117 height 9
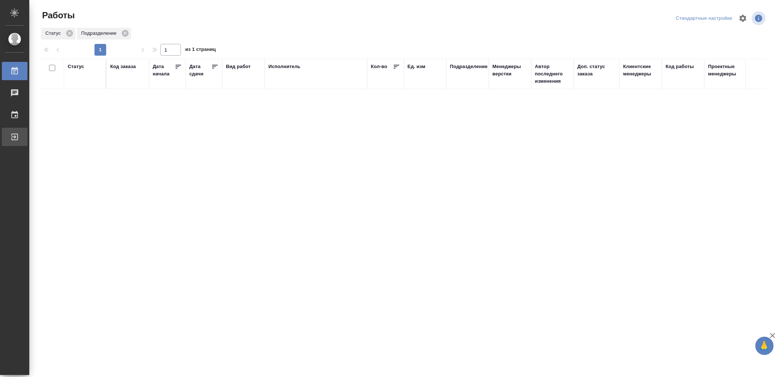
click at [15, 139] on div "Выйти" at bounding box center [5, 136] width 18 height 11
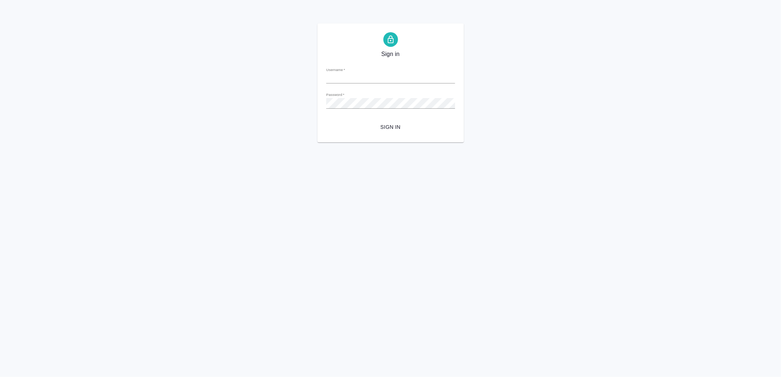
type input "[EMAIL_ADDRESS][DOMAIN_NAME]"
click at [403, 129] on span "Sign in" at bounding box center [390, 127] width 117 height 9
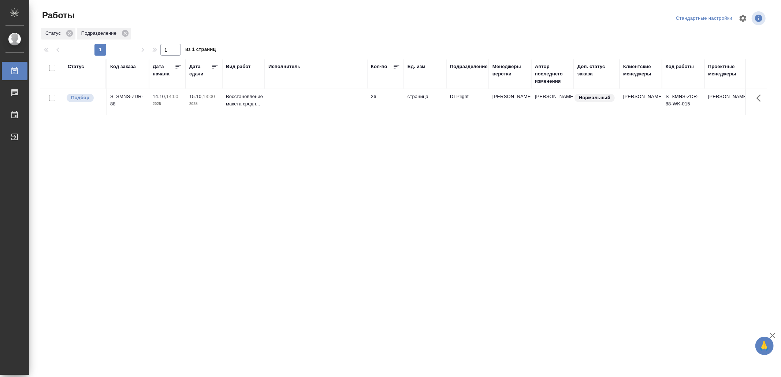
click at [332, 108] on td at bounding box center [316, 102] width 102 height 26
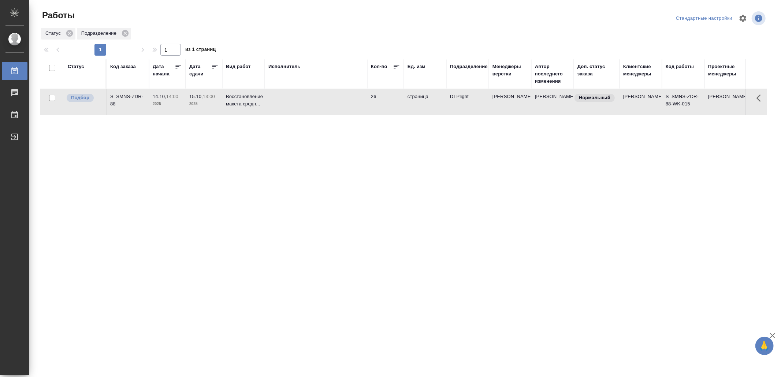
click at [332, 108] on td at bounding box center [316, 102] width 102 height 26
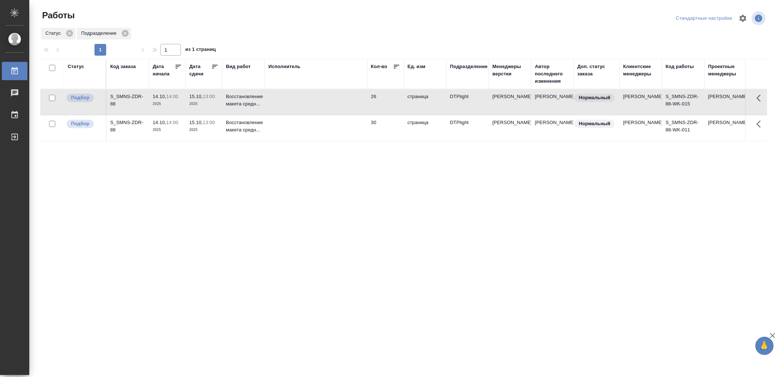
click at [295, 133] on td at bounding box center [316, 128] width 102 height 26
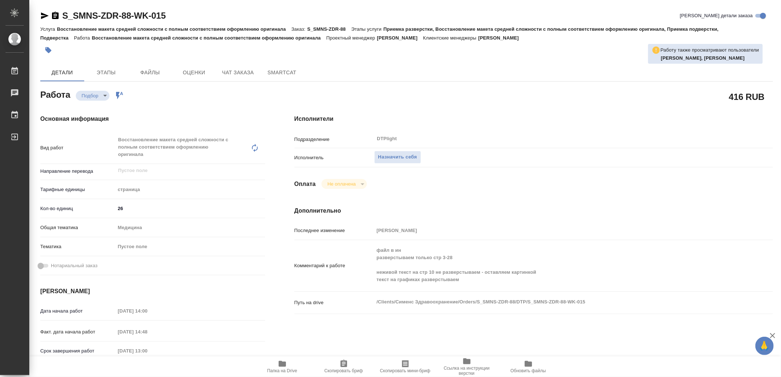
click at [290, 359] on span "Папка на Drive" at bounding box center [282, 366] width 53 height 14
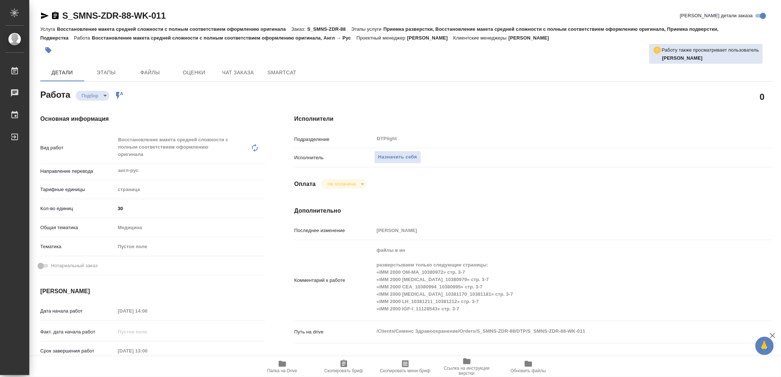
click at [288, 365] on span "Папка на Drive" at bounding box center [282, 366] width 53 height 14
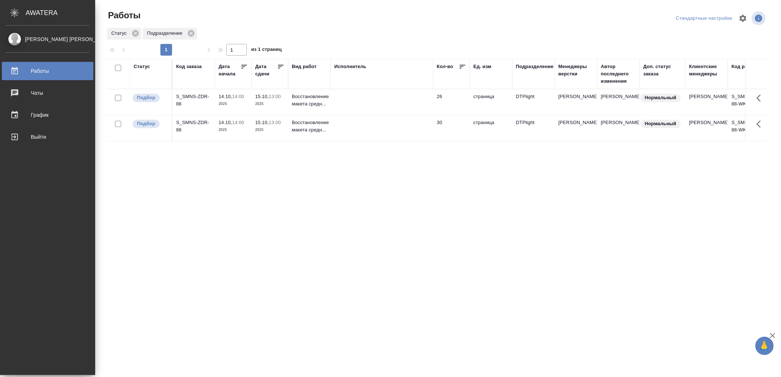
click at [36, 132] on div "Выйти" at bounding box center [47, 136] width 84 height 11
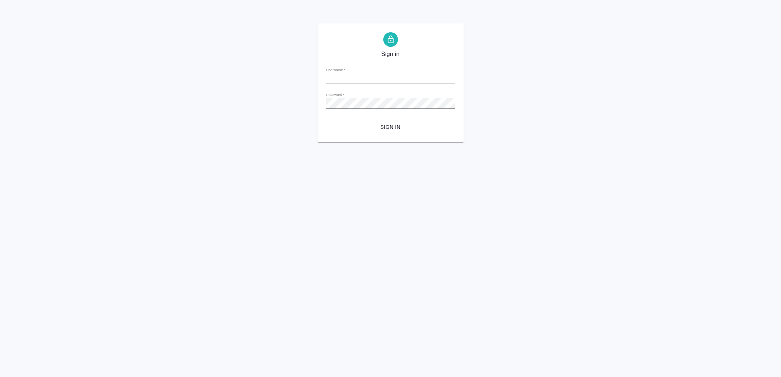
type input "[EMAIL_ADDRESS][DOMAIN_NAME]"
click at [389, 124] on span "Sign in" at bounding box center [390, 127] width 117 height 9
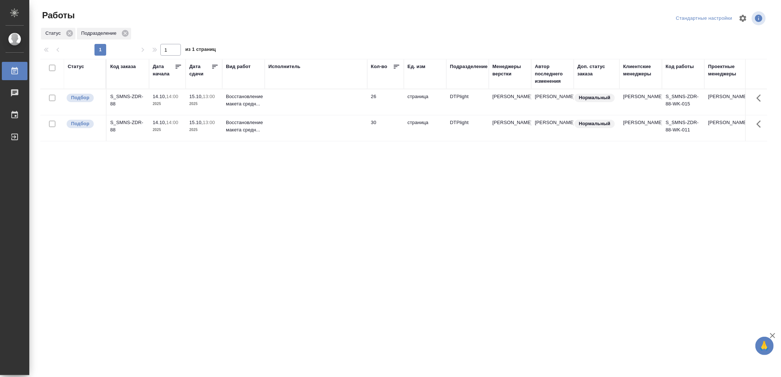
click at [326, 128] on td at bounding box center [316, 128] width 102 height 26
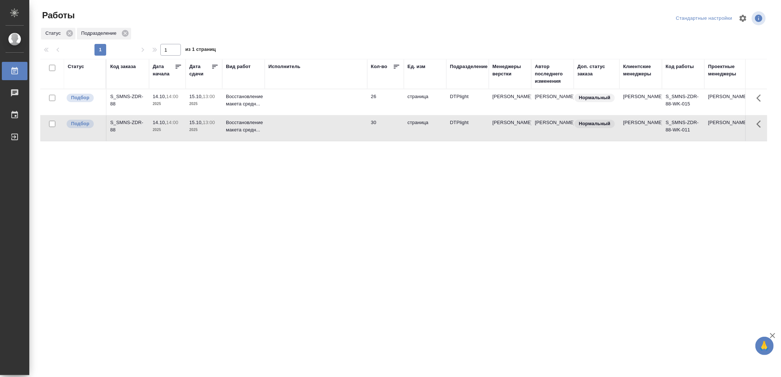
click at [326, 128] on td at bounding box center [316, 128] width 102 height 26
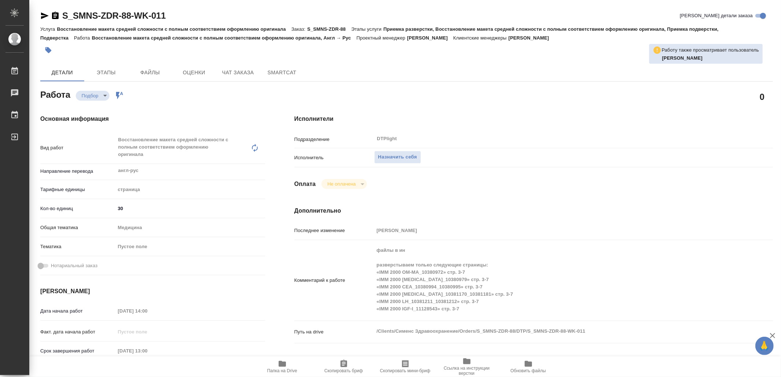
click at [280, 366] on icon "button" at bounding box center [282, 364] width 7 height 6
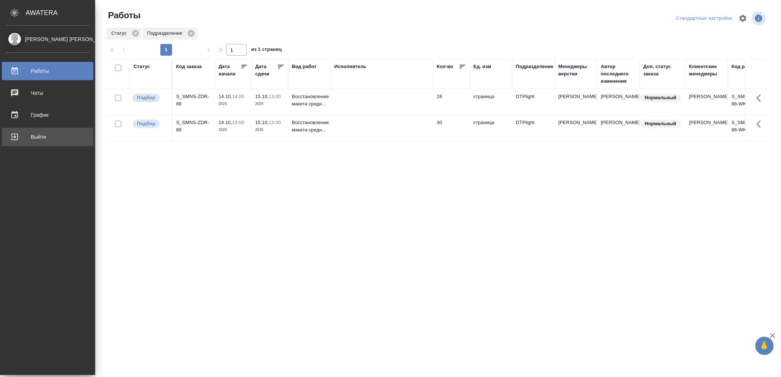
click at [29, 138] on div "Выйти" at bounding box center [47, 136] width 84 height 11
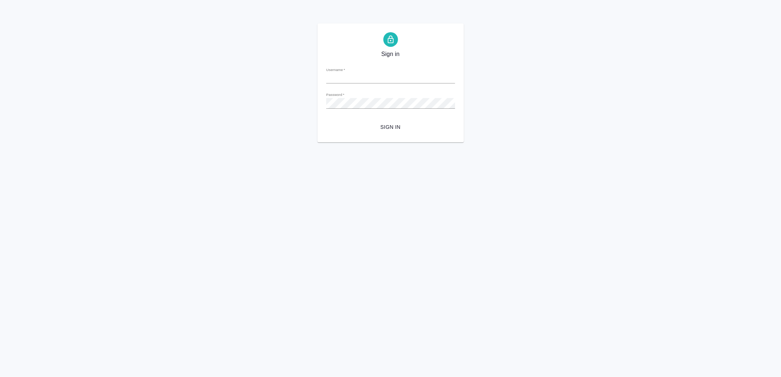
type input "[EMAIL_ADDRESS][DOMAIN_NAME]"
click at [392, 120] on button "Sign in" at bounding box center [390, 127] width 129 height 14
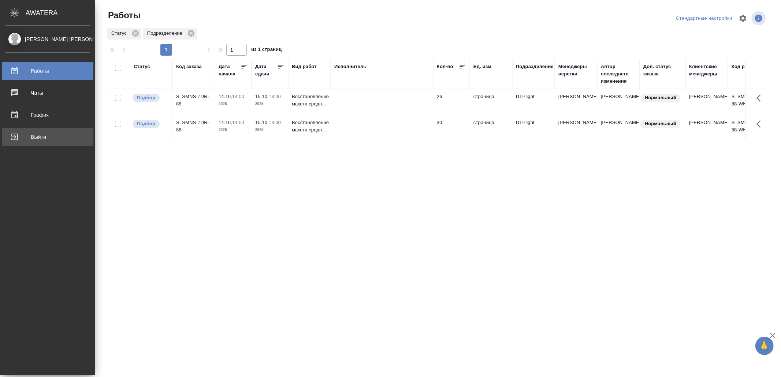
click at [34, 130] on link "Выйти" at bounding box center [48, 137] width 92 height 18
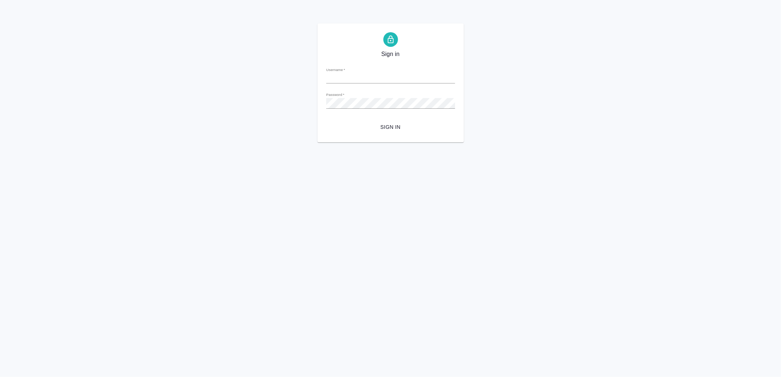
type input "v.yamkovenko@awatera.com"
click at [390, 129] on span "Sign in" at bounding box center [390, 127] width 117 height 9
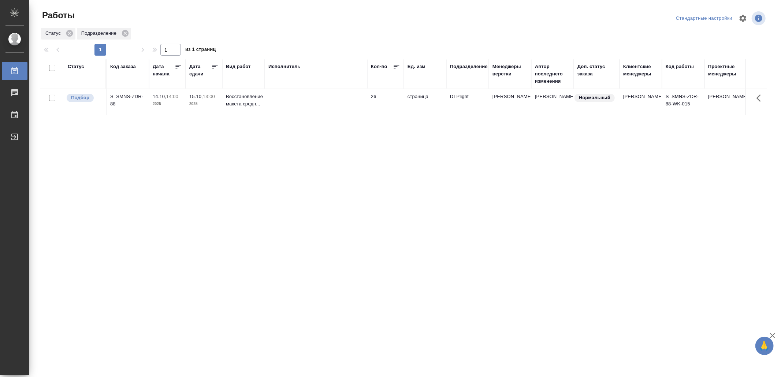
drag, startPoint x: 301, startPoint y: 217, endPoint x: 303, endPoint y: 213, distance: 4.5
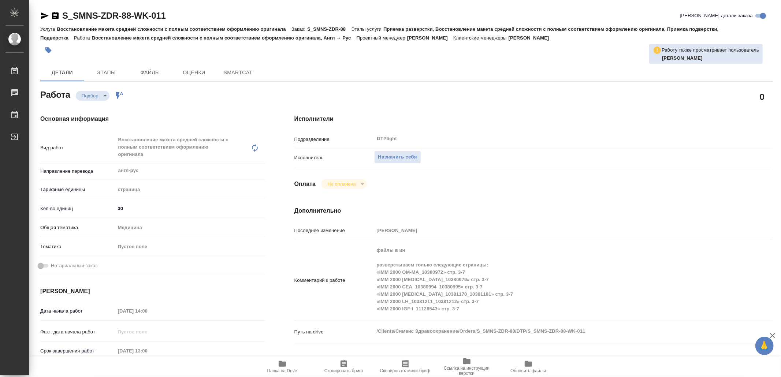
type textarea "x"
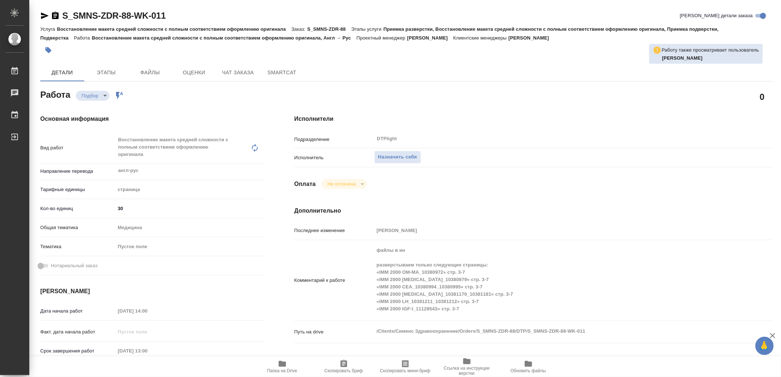
type textarea "x"
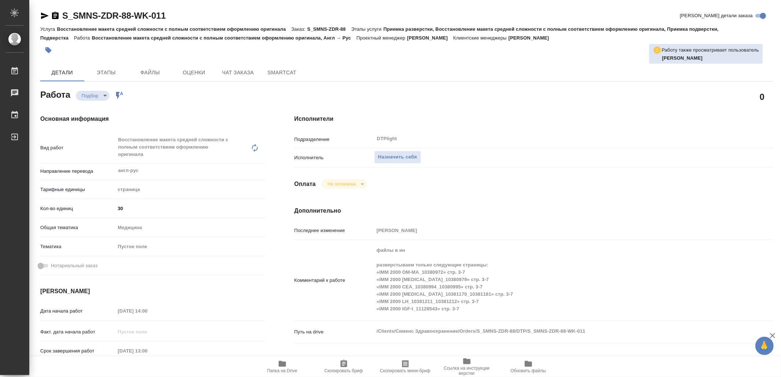
type textarea "x"
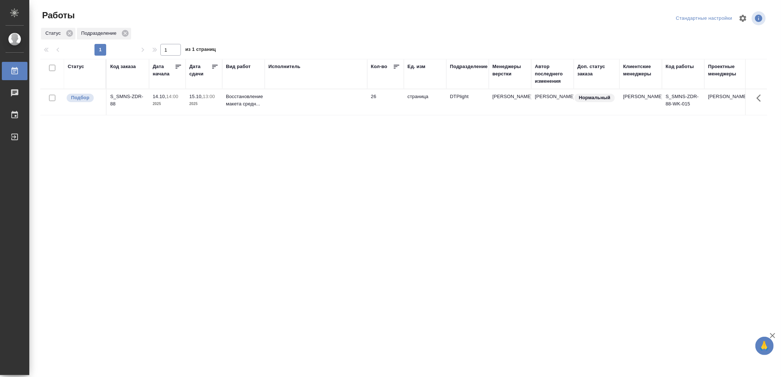
click at [120, 180] on div "Статус Код заказа Дата начала Дата сдачи Вид работ Исполнитель Кол-во Ед. изм П…" at bounding box center [403, 191] width 727 height 264
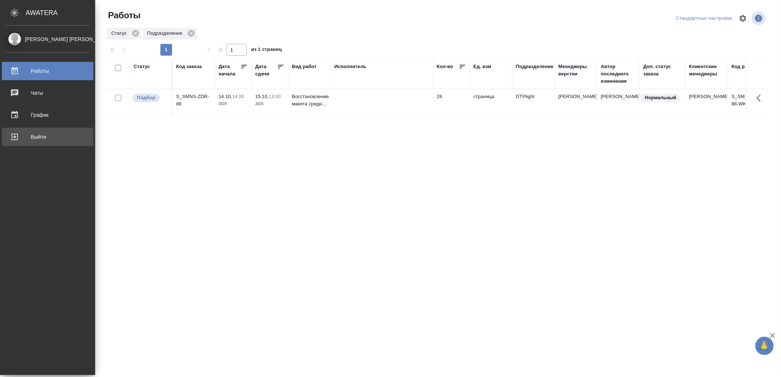
click at [33, 135] on div "Выйти" at bounding box center [47, 136] width 84 height 11
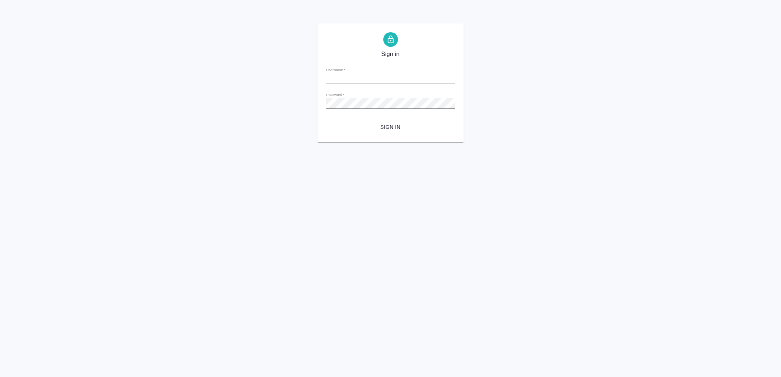
type input "[EMAIL_ADDRESS][DOMAIN_NAME]"
click at [384, 127] on span "Sign in" at bounding box center [390, 127] width 117 height 9
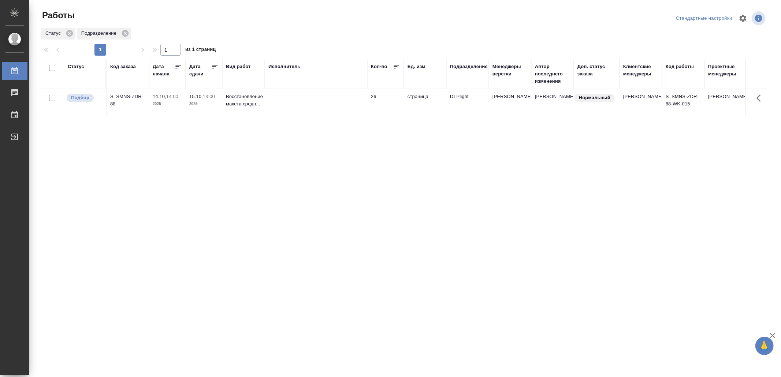
click at [337, 100] on td at bounding box center [316, 102] width 102 height 26
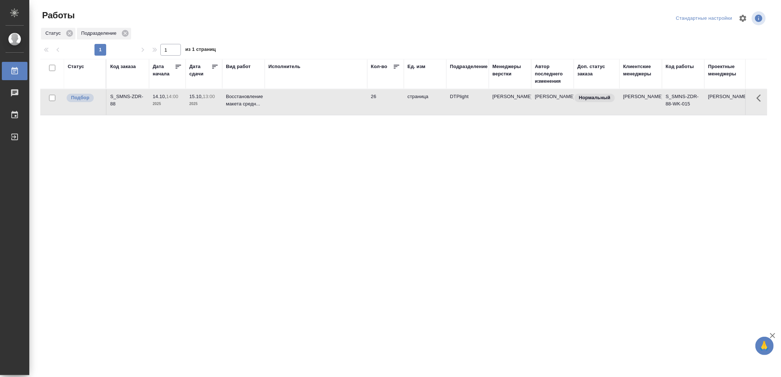
click at [337, 100] on td at bounding box center [316, 102] width 102 height 26
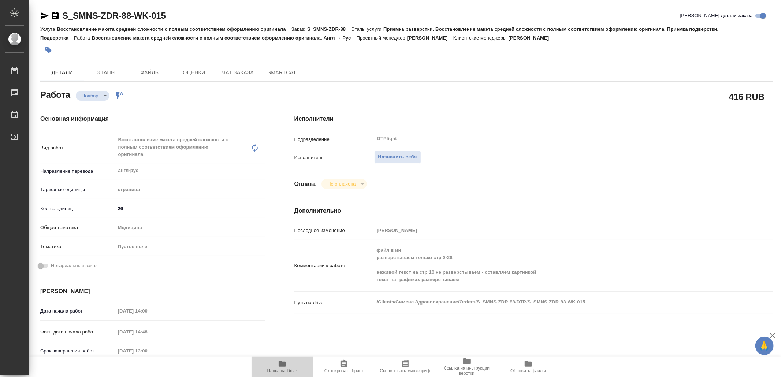
click at [283, 362] on icon "button" at bounding box center [282, 364] width 7 height 6
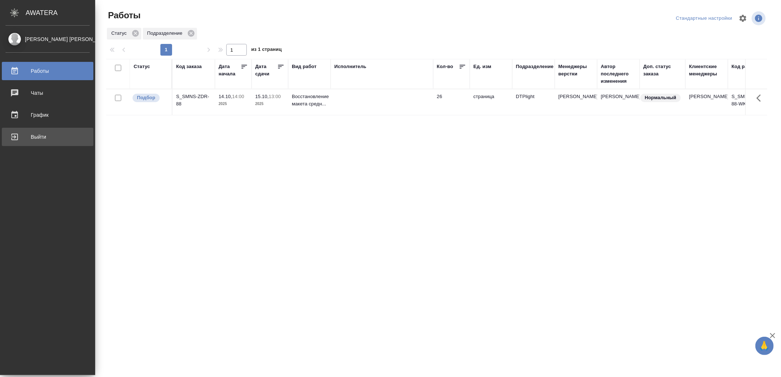
click at [22, 138] on div "Выйти" at bounding box center [47, 136] width 84 height 11
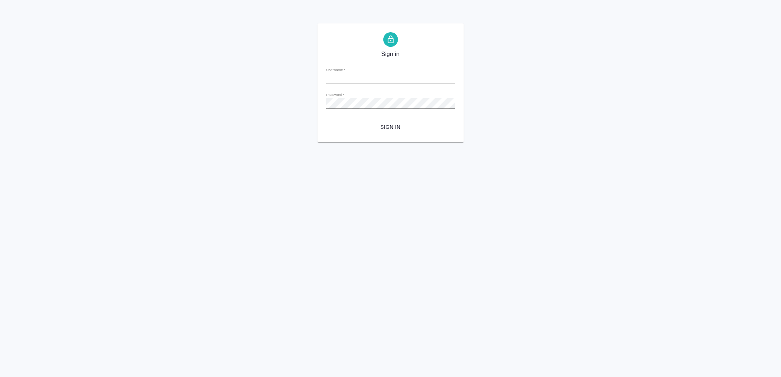
type input "[EMAIL_ADDRESS][DOMAIN_NAME]"
click at [397, 124] on span "Sign in" at bounding box center [390, 127] width 117 height 9
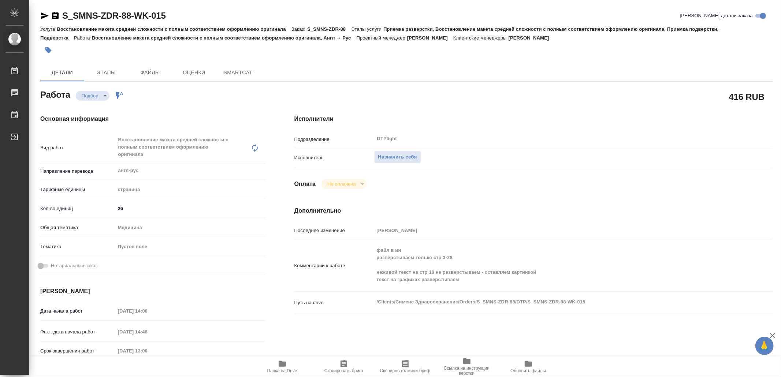
type textarea "x"
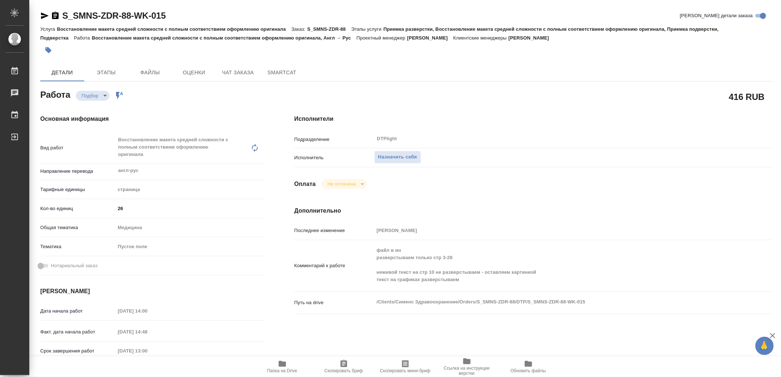
type textarea "x"
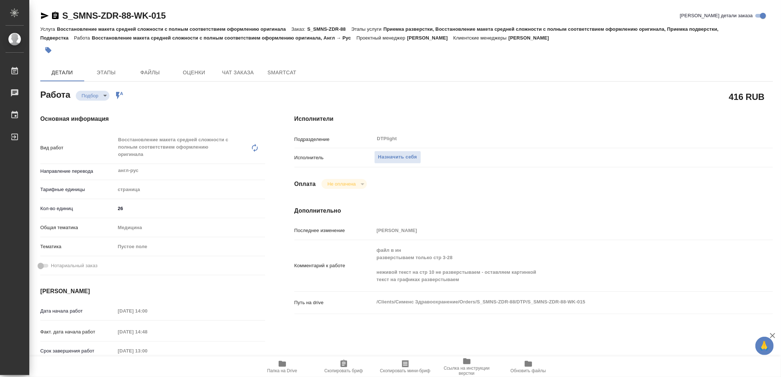
type textarea "x"
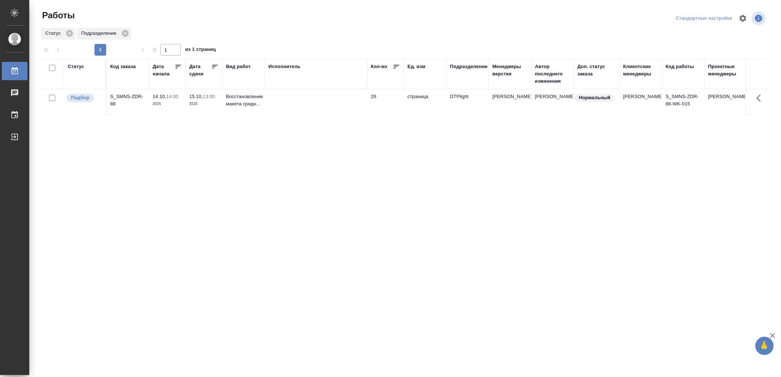
drag, startPoint x: 0, startPoint y: 0, endPoint x: 331, endPoint y: 200, distance: 386.5
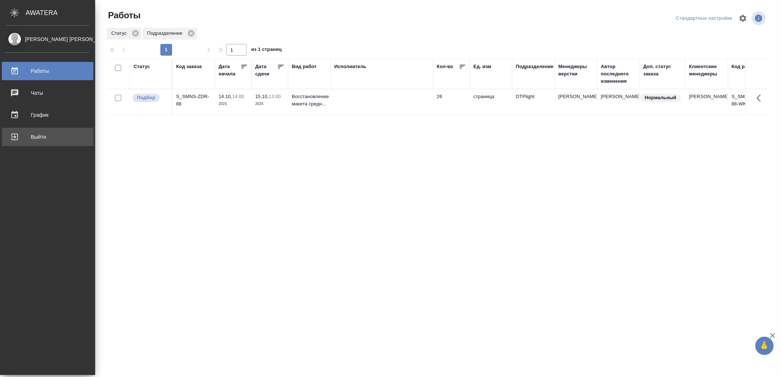
click at [29, 135] on div "Выйти" at bounding box center [47, 136] width 84 height 11
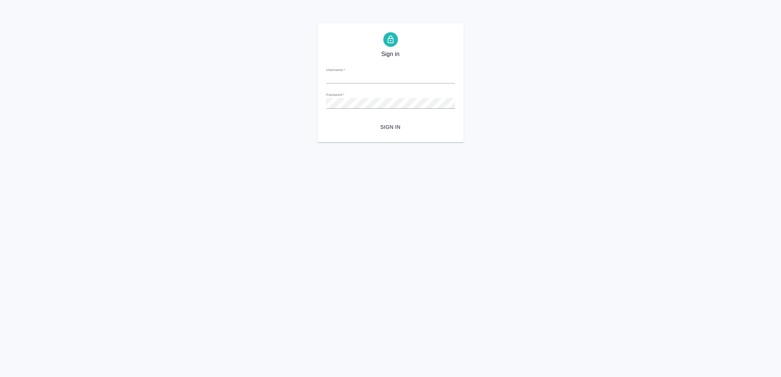
type input "[EMAIL_ADDRESS][DOMAIN_NAME]"
click at [388, 126] on span "Sign in" at bounding box center [390, 127] width 117 height 9
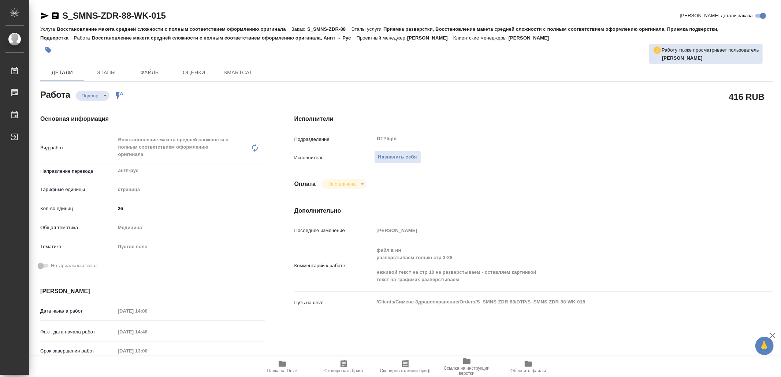
type textarea "x"
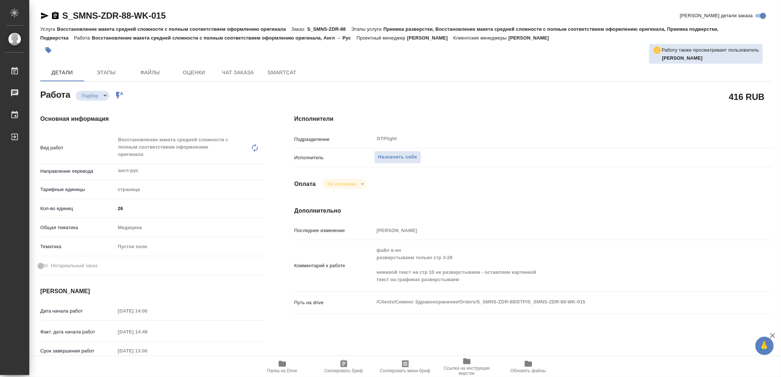
type textarea "x"
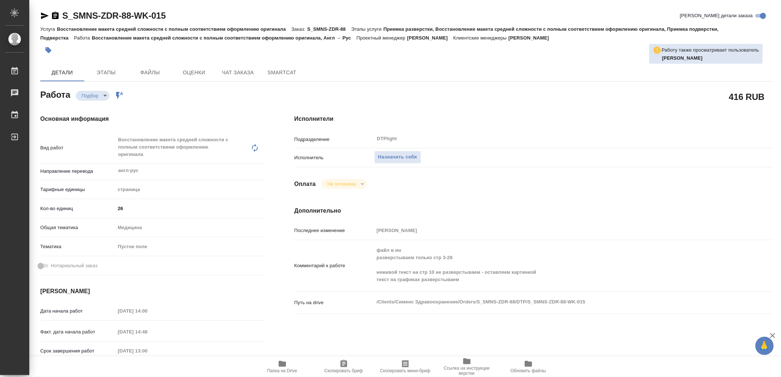
type textarea "x"
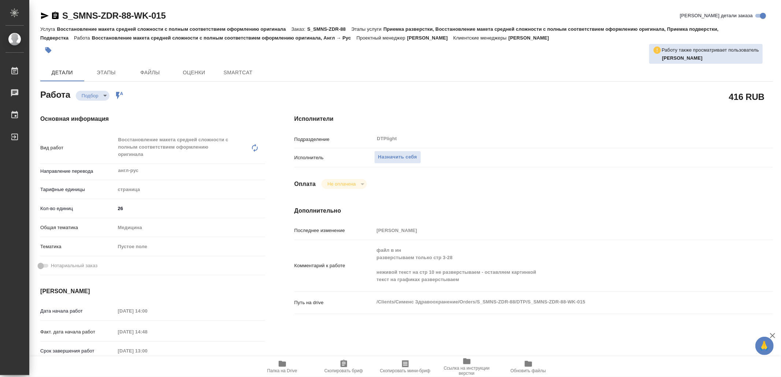
type textarea "x"
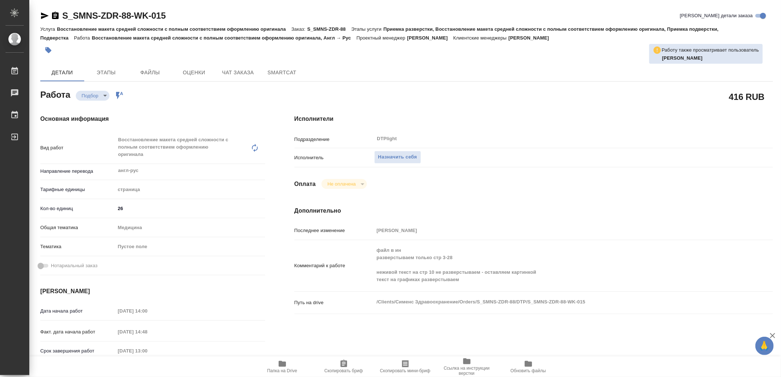
type textarea "x"
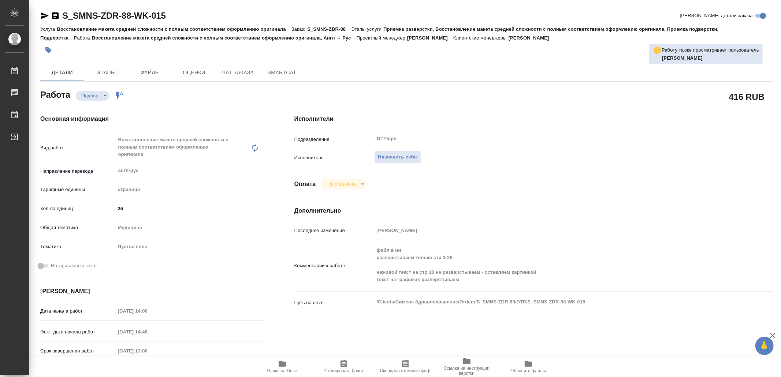
type textarea "x"
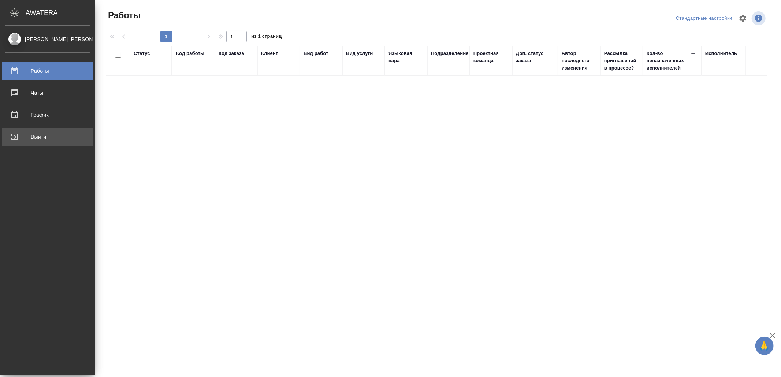
click at [9, 135] on div "Выйти" at bounding box center [47, 136] width 84 height 11
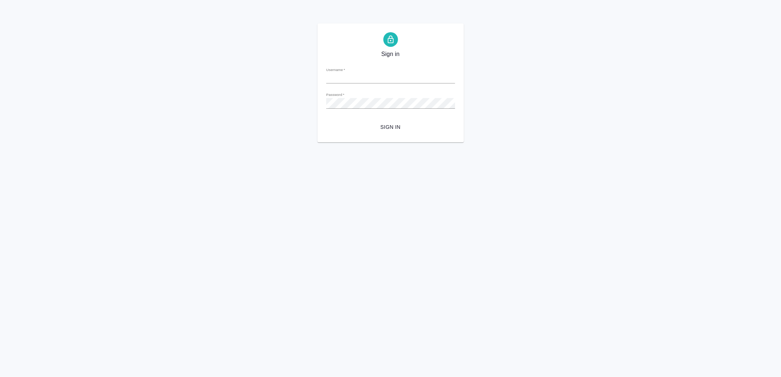
type input "v.yamkovenko@awatera.com"
click at [396, 123] on span "Sign in" at bounding box center [390, 127] width 117 height 9
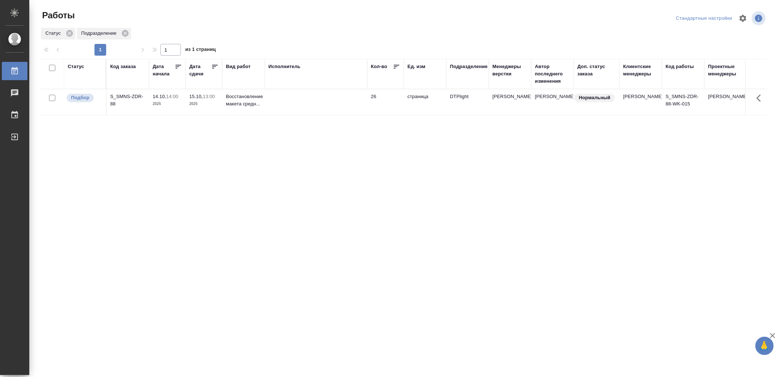
drag, startPoint x: 358, startPoint y: 249, endPoint x: 349, endPoint y: 238, distance: 14.3
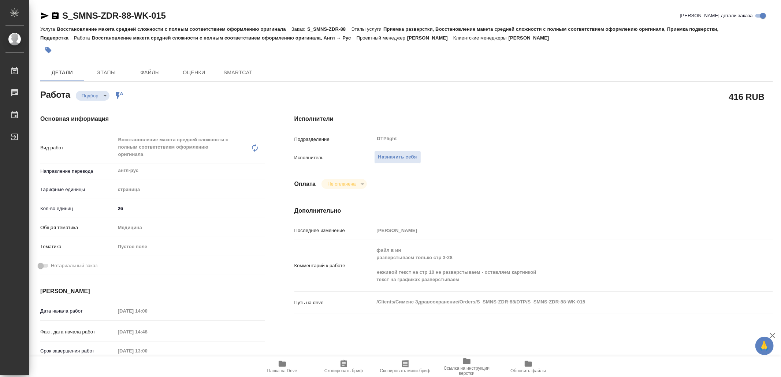
type textarea "x"
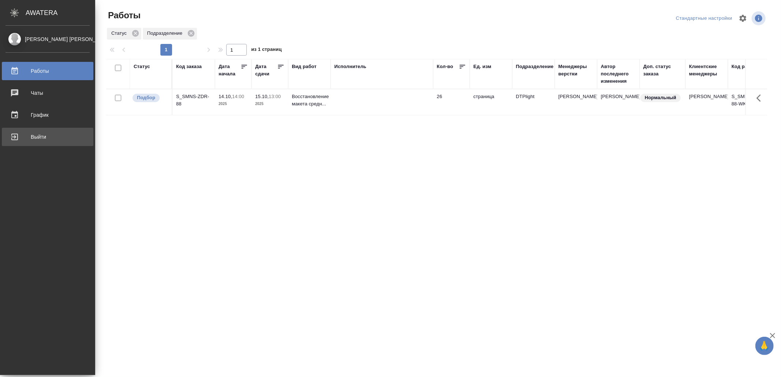
click at [36, 138] on div "Выйти" at bounding box center [47, 136] width 84 height 11
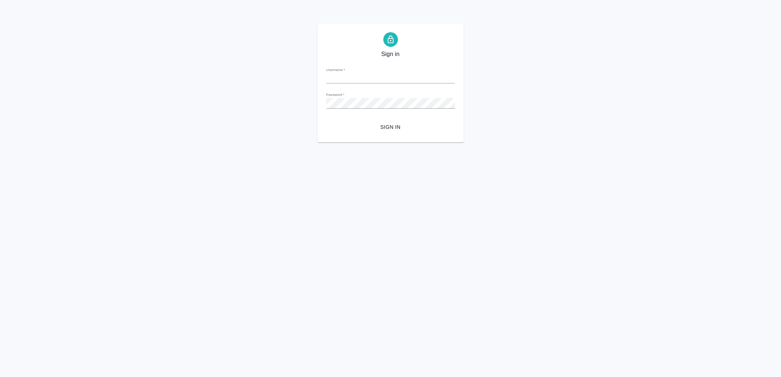
type input "[EMAIL_ADDRESS][DOMAIN_NAME]"
click at [408, 129] on span "Sign in" at bounding box center [390, 127] width 117 height 9
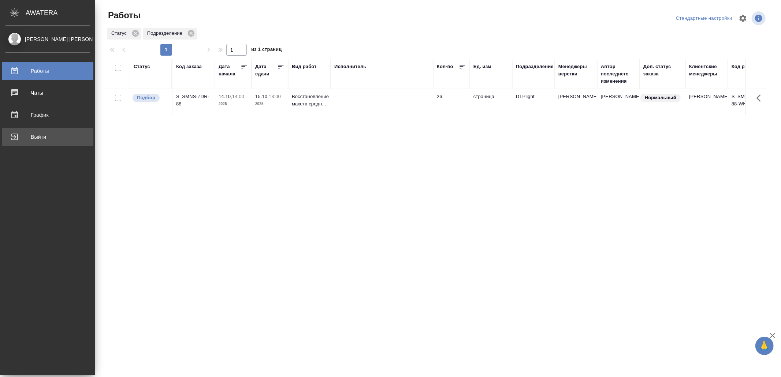
click at [35, 138] on div "Выйти" at bounding box center [47, 136] width 84 height 11
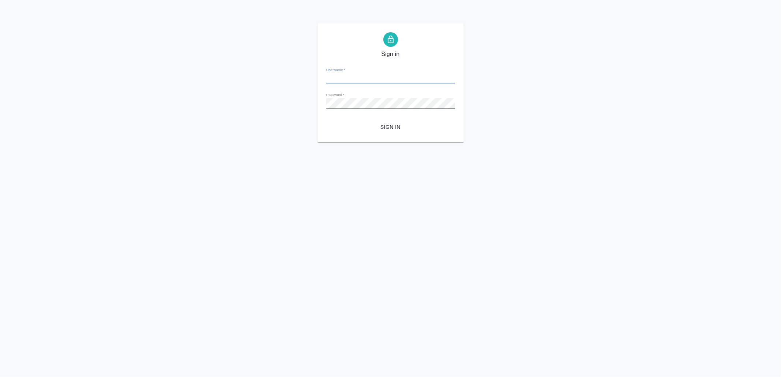
type input "[EMAIL_ADDRESS][DOMAIN_NAME]"
click at [411, 125] on span "Sign in" at bounding box center [390, 127] width 117 height 9
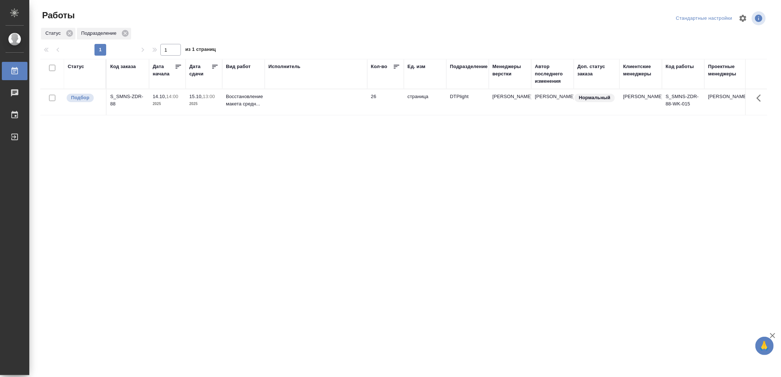
drag, startPoint x: 309, startPoint y: 254, endPoint x: 308, endPoint y: 250, distance: 3.8
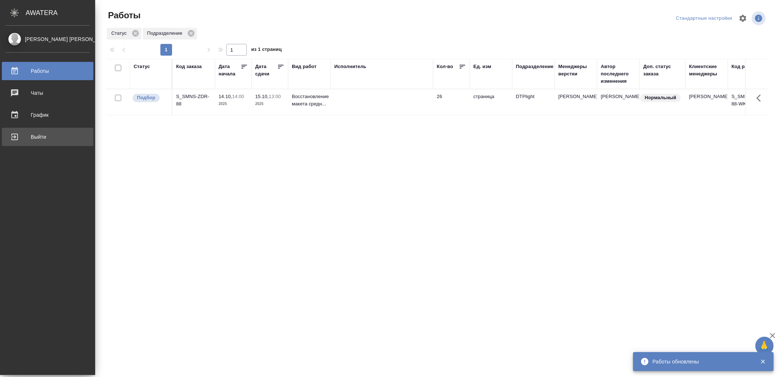
click at [29, 135] on div "Выйти" at bounding box center [47, 136] width 84 height 11
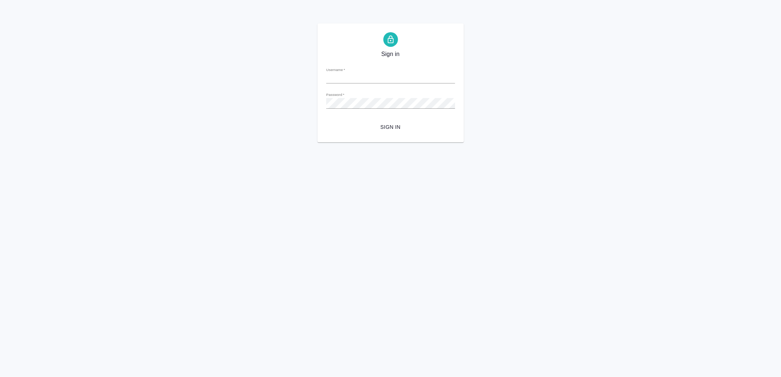
type input "[EMAIL_ADDRESS][DOMAIN_NAME]"
click at [398, 124] on span "Sign in" at bounding box center [390, 127] width 117 height 9
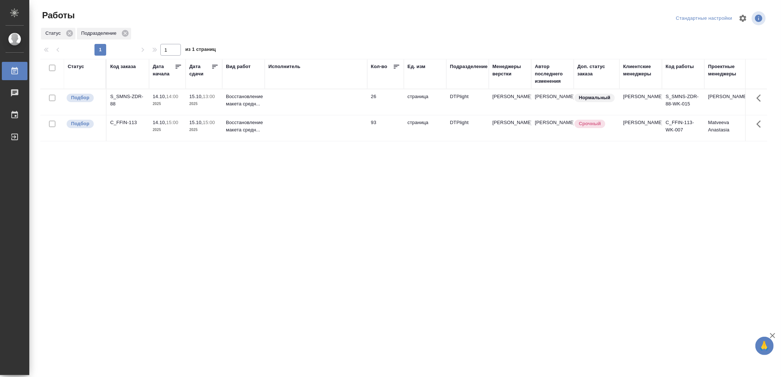
click at [329, 141] on td at bounding box center [316, 128] width 102 height 26
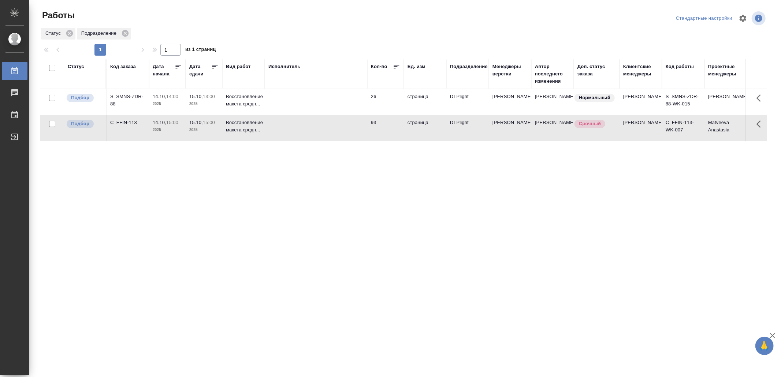
drag, startPoint x: 246, startPoint y: 170, endPoint x: 254, endPoint y: 171, distance: 7.5
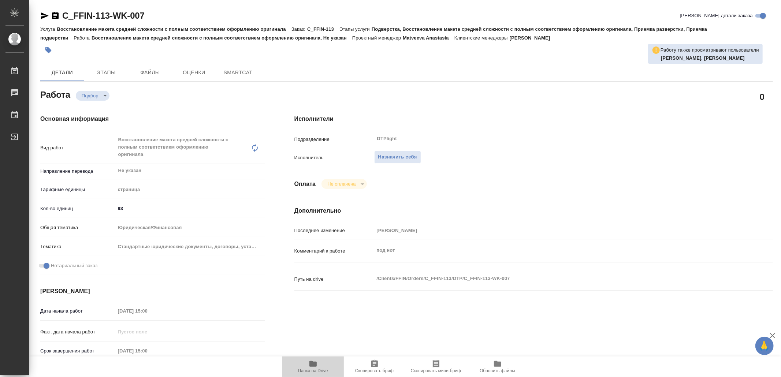
click at [314, 362] on icon "button" at bounding box center [312, 364] width 7 height 6
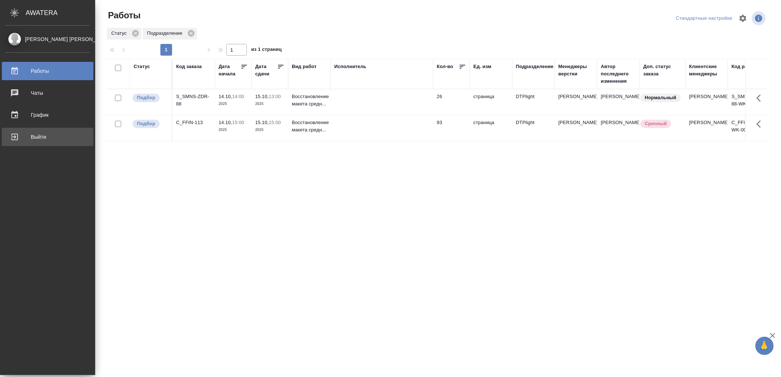
click at [39, 136] on div "Выйти" at bounding box center [47, 136] width 84 height 11
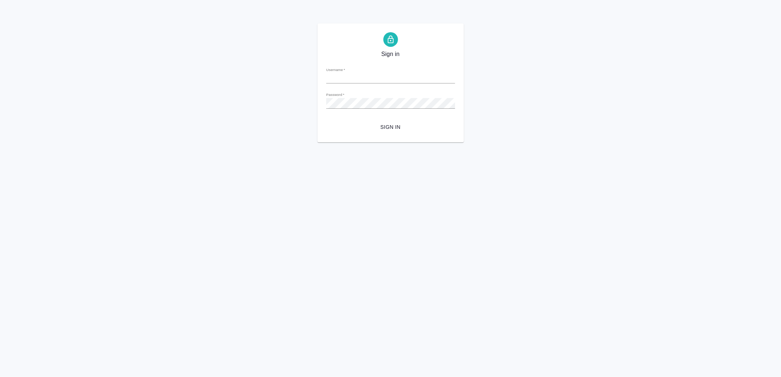
type input "[EMAIL_ADDRESS][DOMAIN_NAME]"
click at [401, 127] on span "Sign in" at bounding box center [390, 127] width 117 height 9
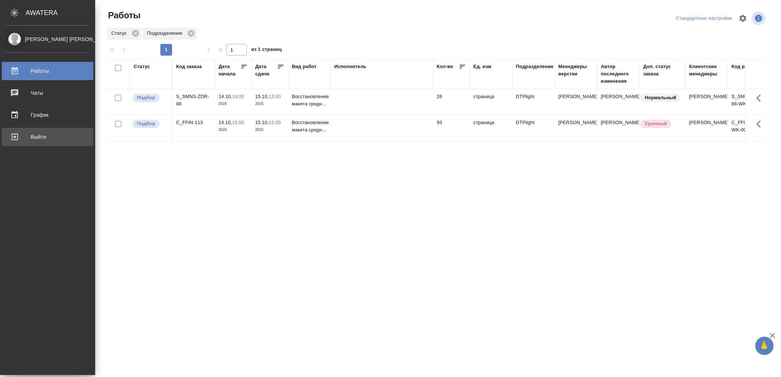
click at [41, 135] on div "Выйти" at bounding box center [47, 136] width 84 height 11
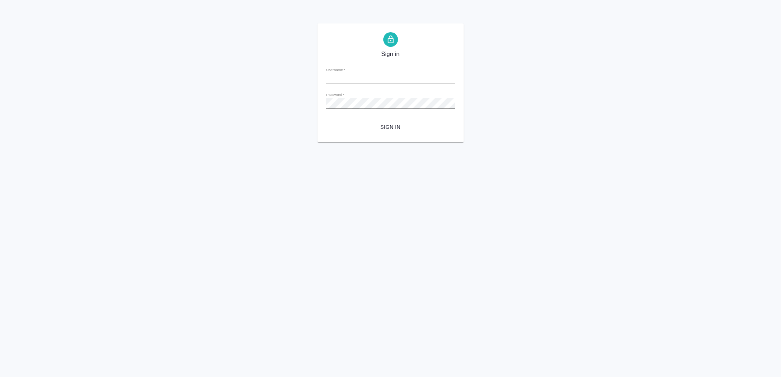
type input "v.yamkovenko@awatera.com"
click at [385, 126] on span "Sign in" at bounding box center [390, 127] width 117 height 9
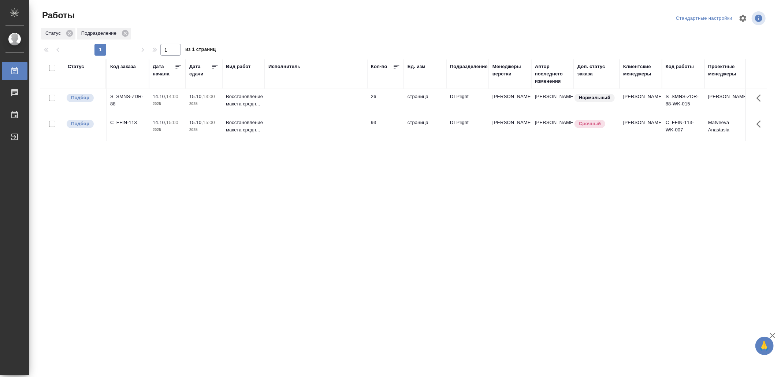
drag, startPoint x: 339, startPoint y: 222, endPoint x: 345, endPoint y: 217, distance: 7.6
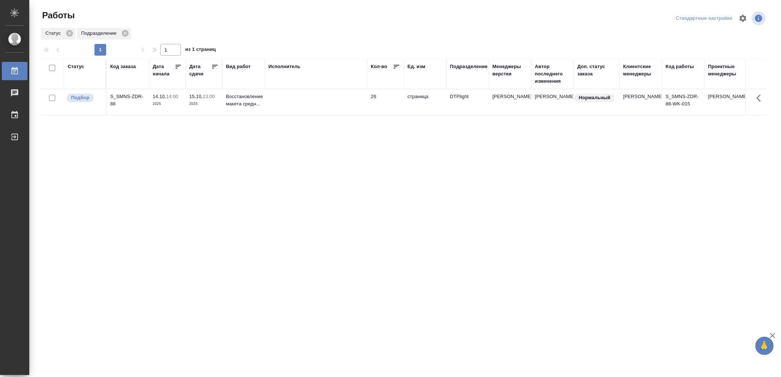
click at [277, 104] on td at bounding box center [316, 102] width 102 height 26
drag, startPoint x: 0, startPoint y: 0, endPoint x: 315, endPoint y: 222, distance: 385.7
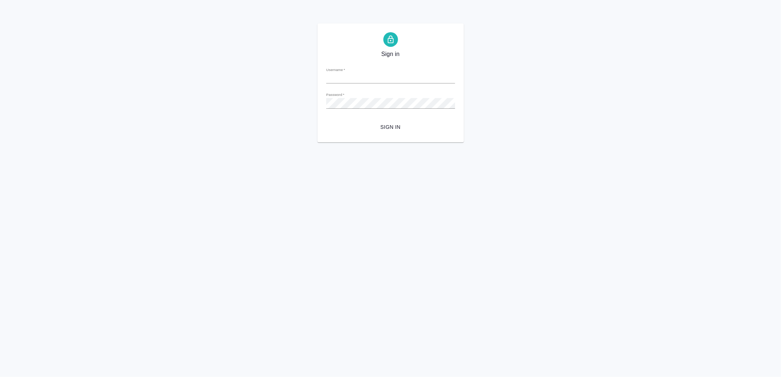
type input "[EMAIL_ADDRESS][DOMAIN_NAME]"
click at [392, 120] on button "Sign in" at bounding box center [390, 127] width 129 height 14
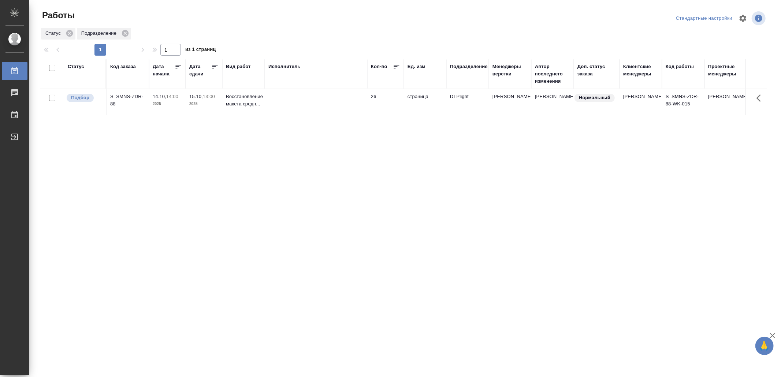
drag, startPoint x: 169, startPoint y: 229, endPoint x: 173, endPoint y: 216, distance: 13.9
click at [300, 105] on td at bounding box center [316, 102] width 102 height 26
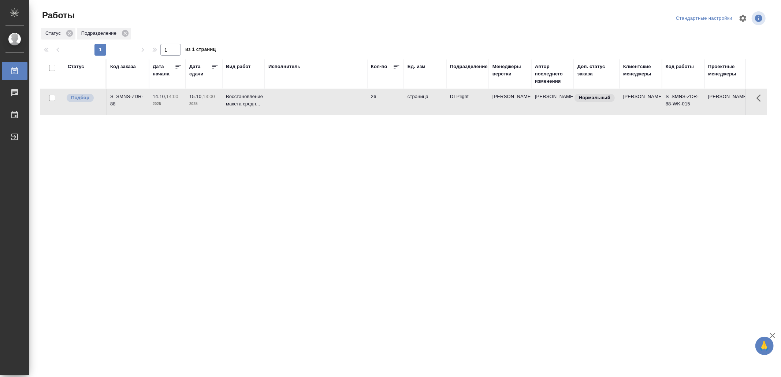
click at [300, 105] on td at bounding box center [316, 102] width 102 height 26
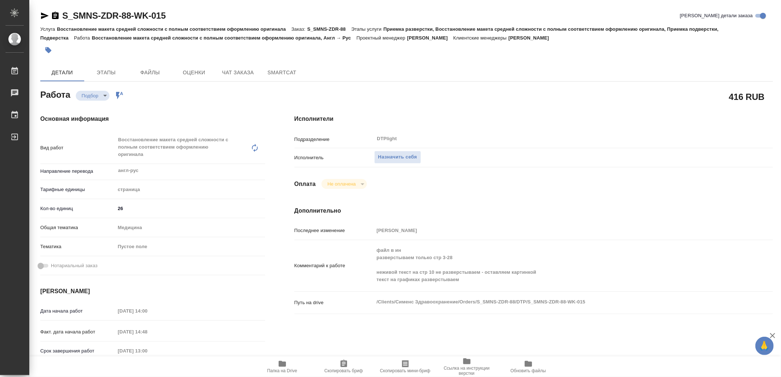
type textarea "x"
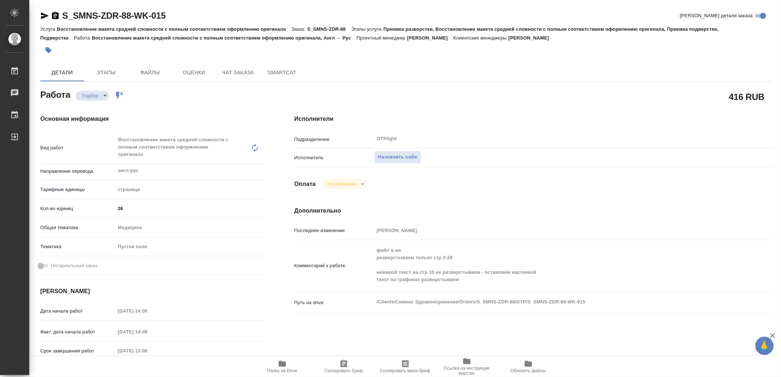
type textarea "x"
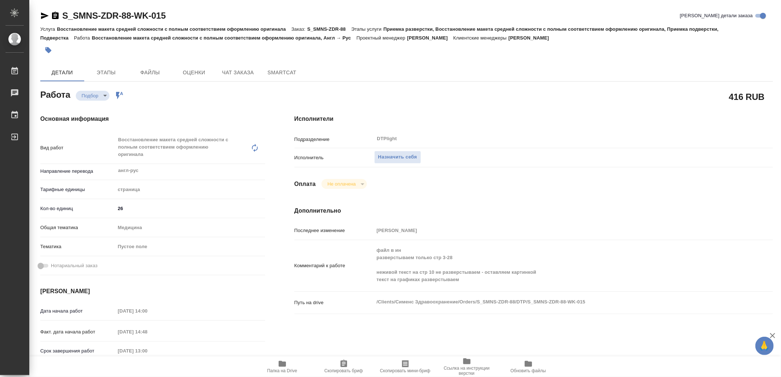
type textarea "x"
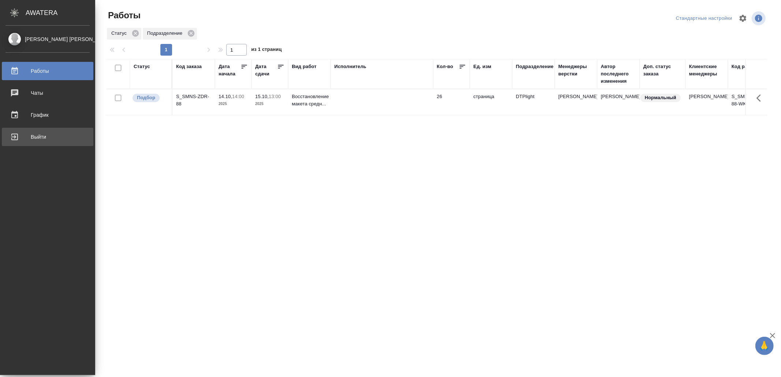
click at [47, 135] on div "Выйти" at bounding box center [47, 136] width 84 height 11
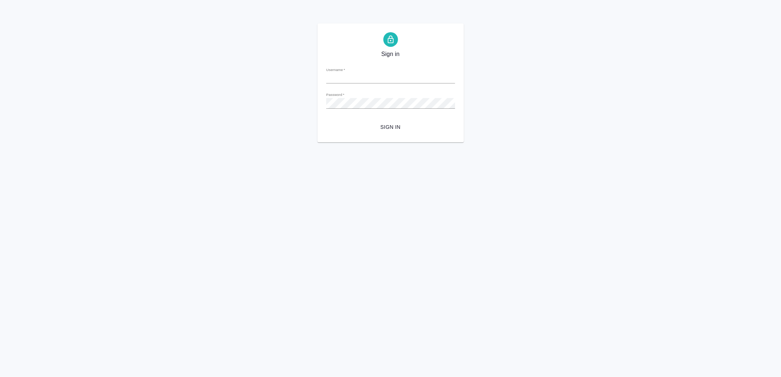
type input "v.yamkovenko@awatera.com"
click at [389, 125] on span "Sign in" at bounding box center [390, 127] width 117 height 9
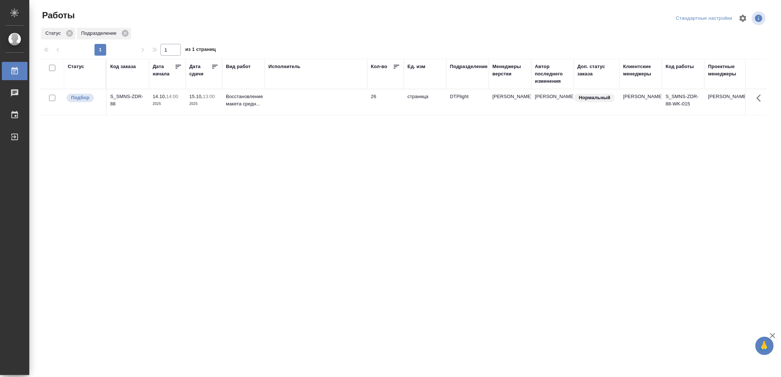
drag, startPoint x: 327, startPoint y: 204, endPoint x: 326, endPoint y: 200, distance: 4.4
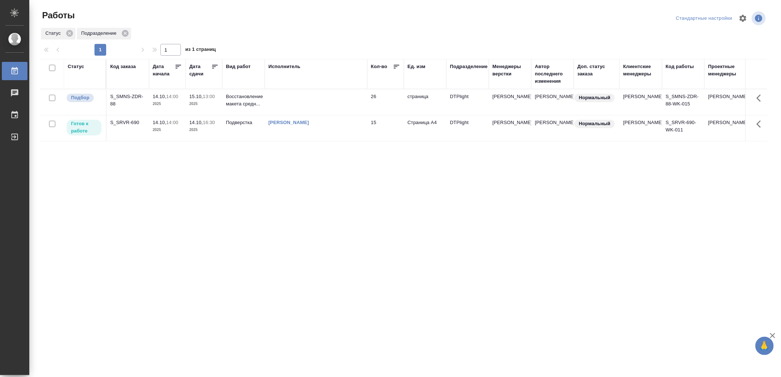
click at [331, 126] on div "[PERSON_NAME]" at bounding box center [315, 122] width 95 height 7
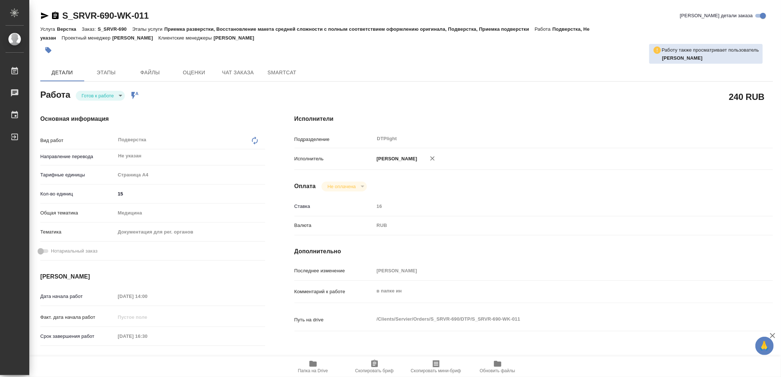
click at [318, 362] on span "Папка на Drive" at bounding box center [313, 366] width 53 height 14
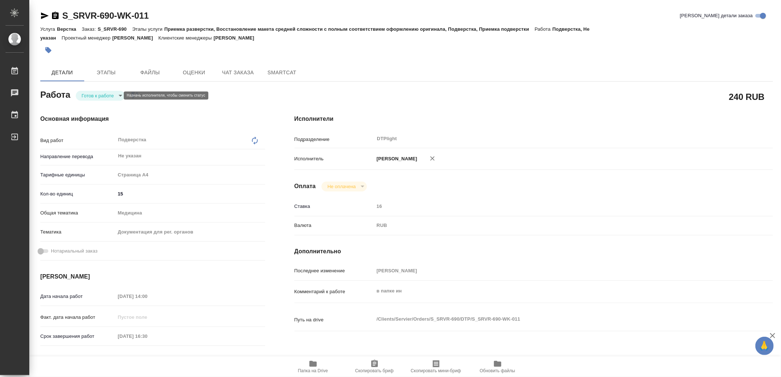
click at [111, 97] on body "🙏 .cls-1 fill:#fff; AWATERA Yamkovenko Vera Работы 0 Чаты График Выйти S_SRVR-6…" at bounding box center [390, 188] width 781 height 377
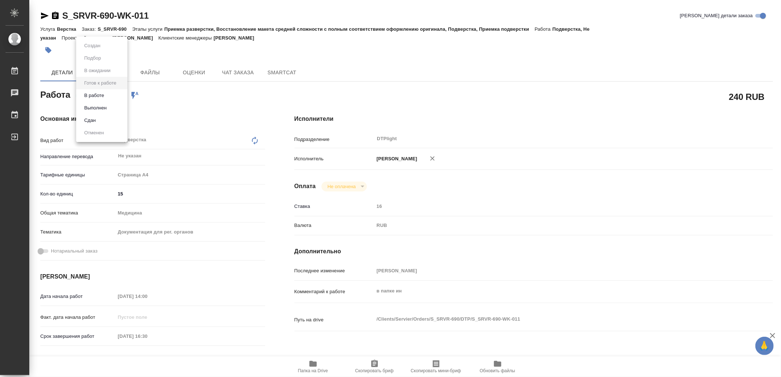
click at [111, 96] on li "В работе" at bounding box center [101, 95] width 51 height 12
type textarea "x"
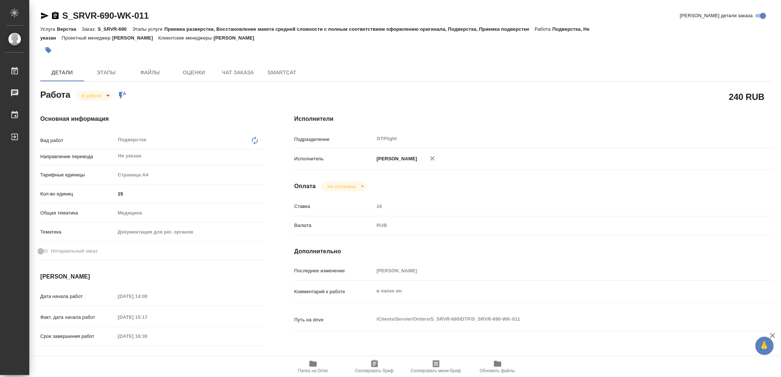
type textarea "x"
drag, startPoint x: 44, startPoint y: 11, endPoint x: 41, endPoint y: 4, distance: 7.4
click at [44, 11] on icon "button" at bounding box center [44, 15] width 9 height 9
click at [44, 14] on icon "button" at bounding box center [45, 15] width 8 height 7
click at [44, 13] on icon "button" at bounding box center [44, 15] width 9 height 9
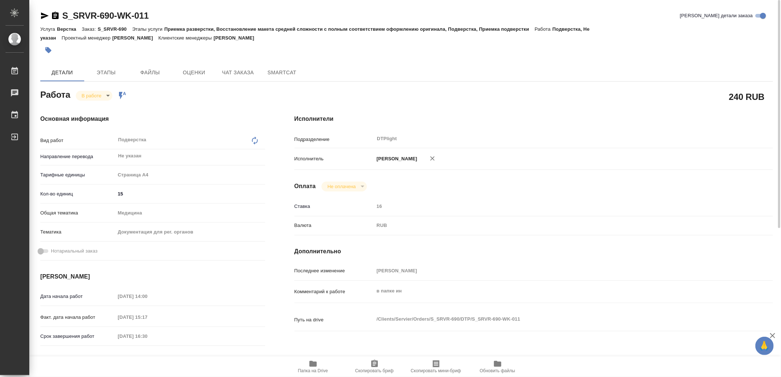
click at [102, 94] on body "🙏 .cls-1 fill:#fff; AWATERA Yamkovenko Vera Работы 0 Чаты График Выйти S_SRVR-6…" at bounding box center [390, 188] width 781 height 377
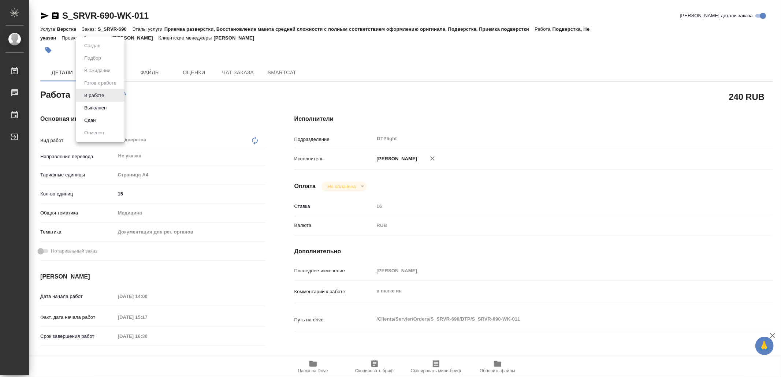
click at [97, 104] on button "Выполнен" at bounding box center [95, 108] width 27 height 8
type textarea "x"
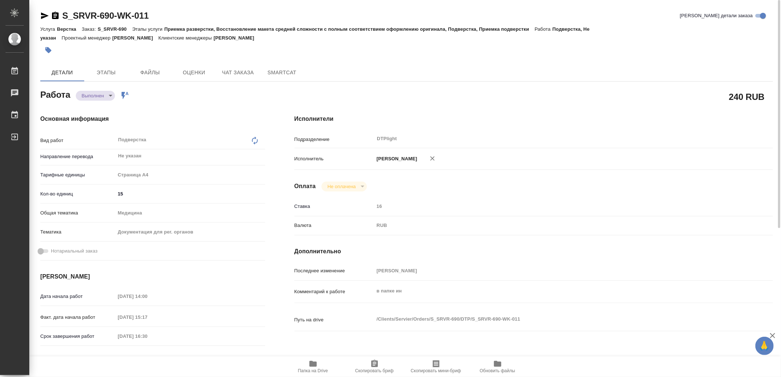
type textarea "x"
click at [42, 14] on icon "button" at bounding box center [45, 15] width 8 height 7
